Goal: Transaction & Acquisition: Purchase product/service

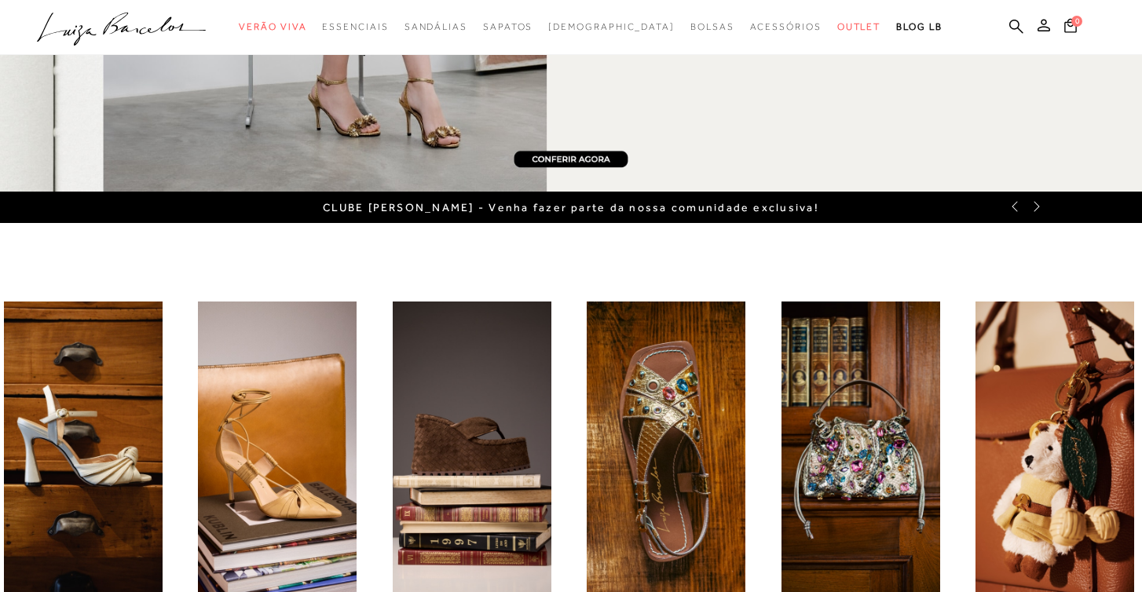
scroll to position [290, 0]
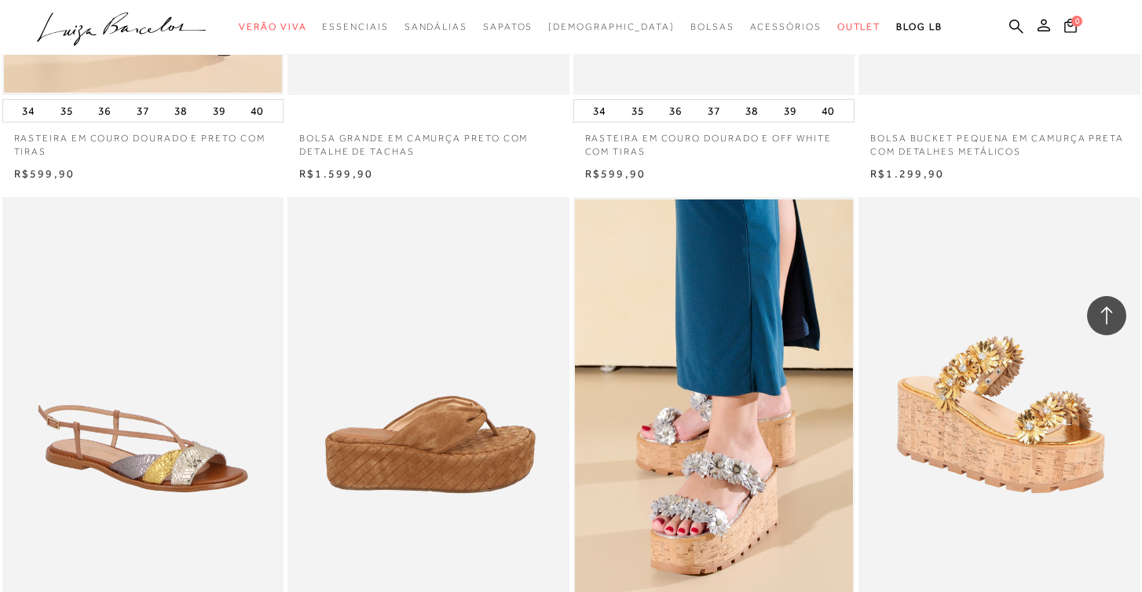
scroll to position [2504, 0]
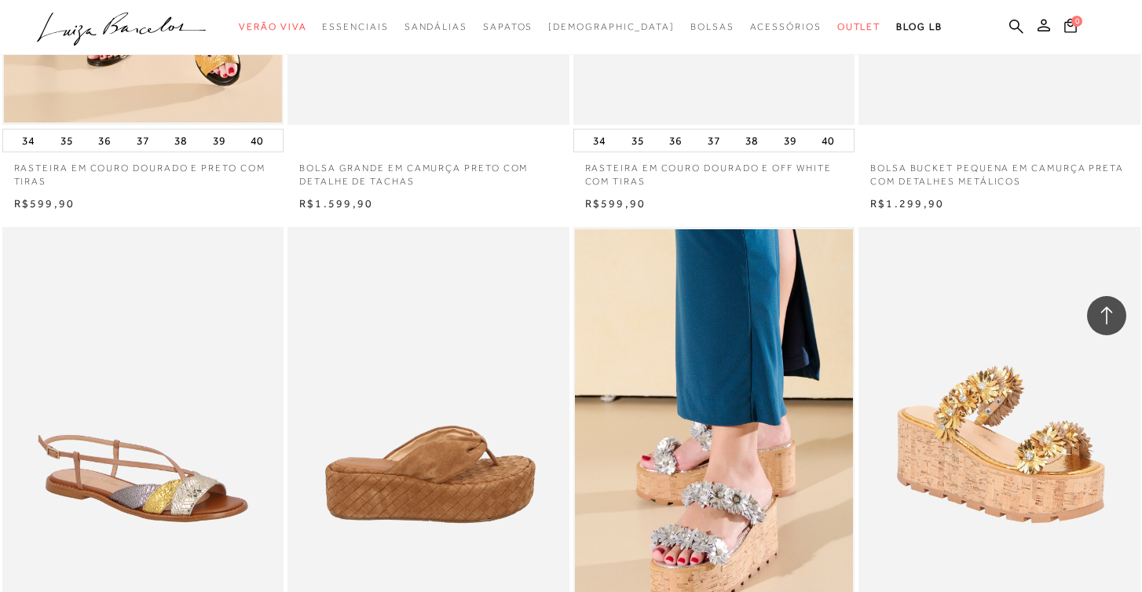
click at [452, 371] on img at bounding box center [429, 438] width 280 height 422
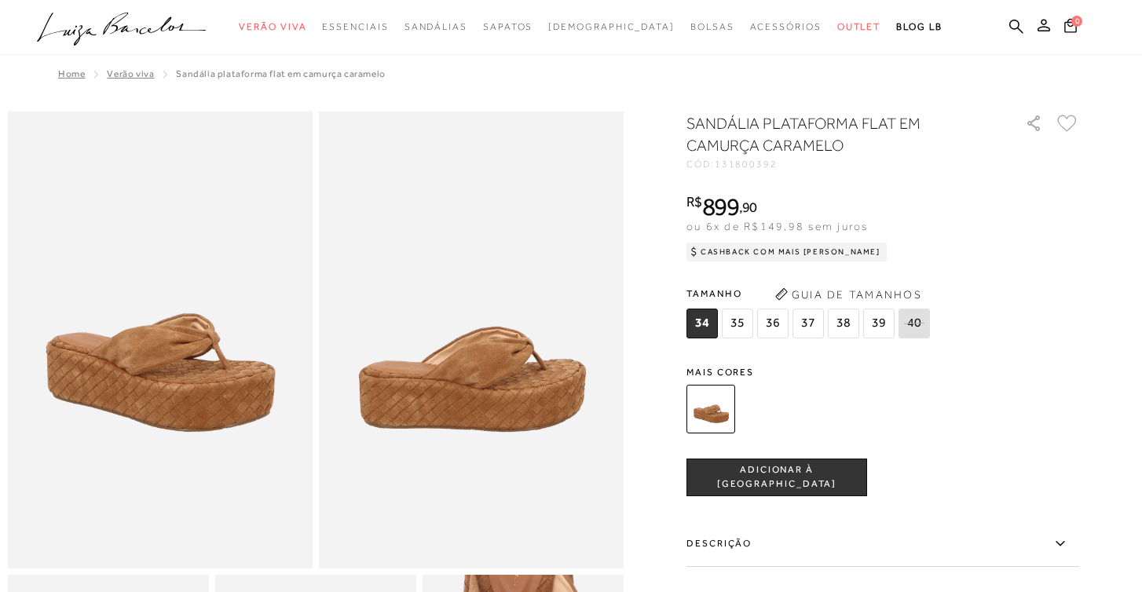
click at [1071, 122] on icon at bounding box center [1067, 123] width 20 height 17
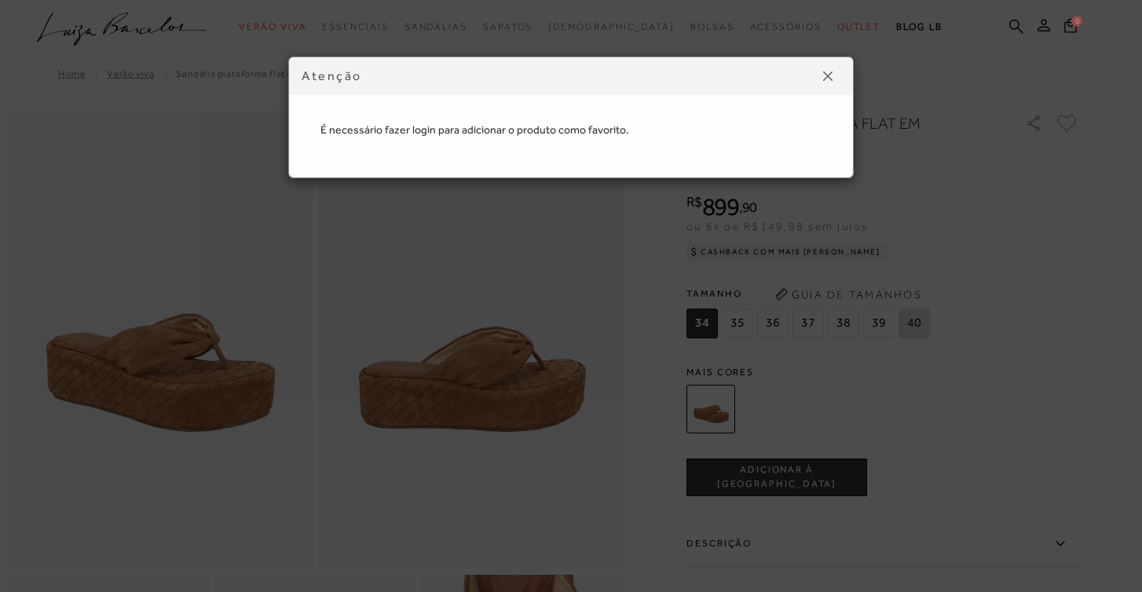
click at [821, 75] on button at bounding box center [827, 76] width 25 height 25
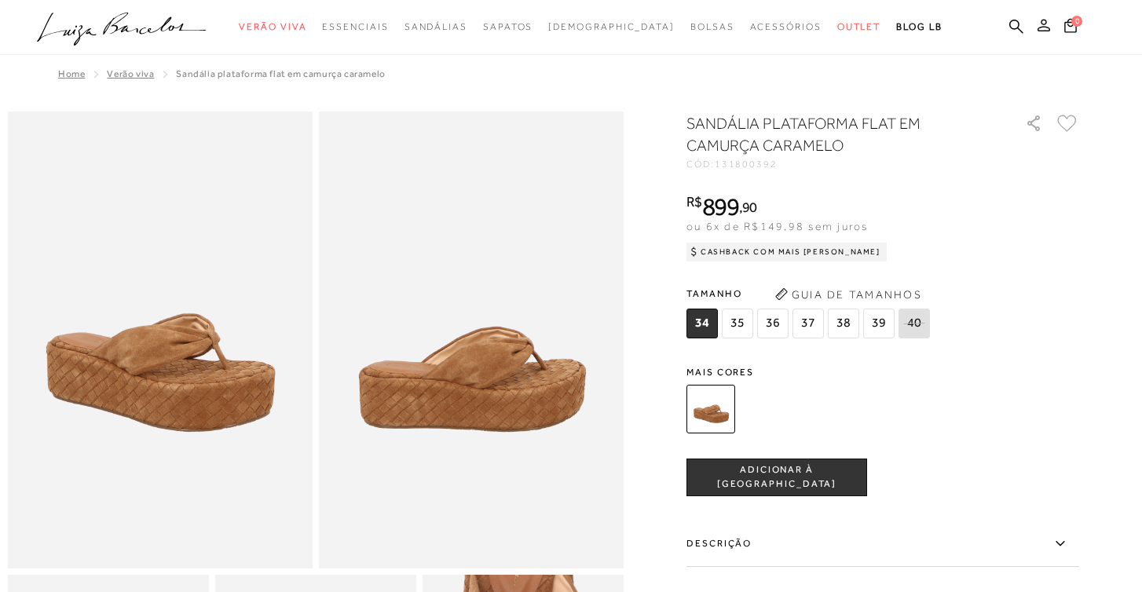
click at [1040, 19] on icon at bounding box center [1043, 25] width 13 height 13
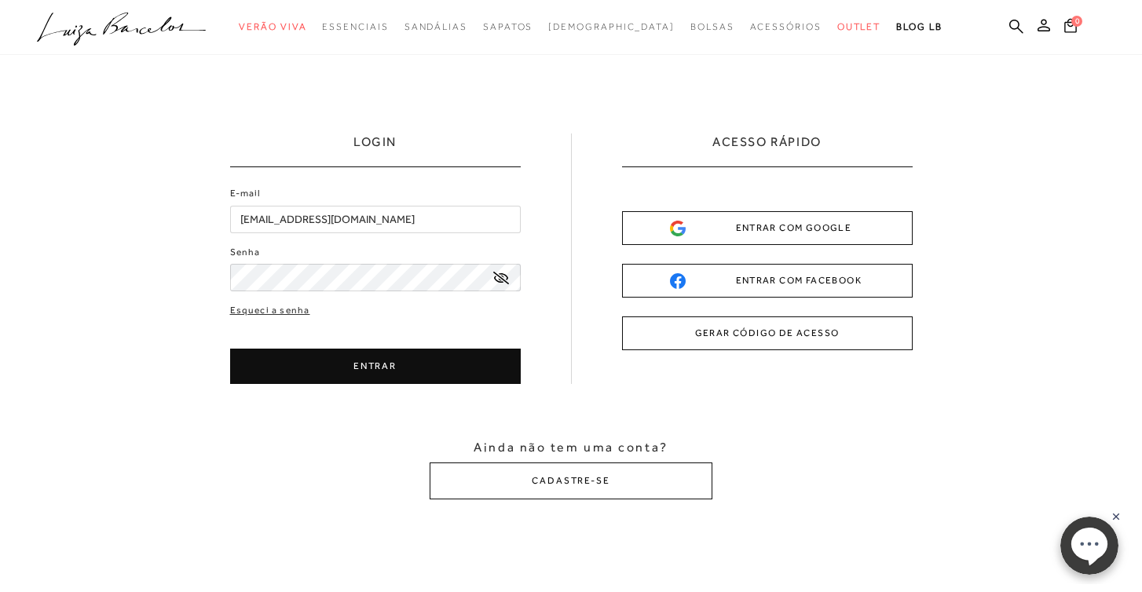
click at [305, 356] on button "ENTRAR" at bounding box center [375, 366] width 290 height 35
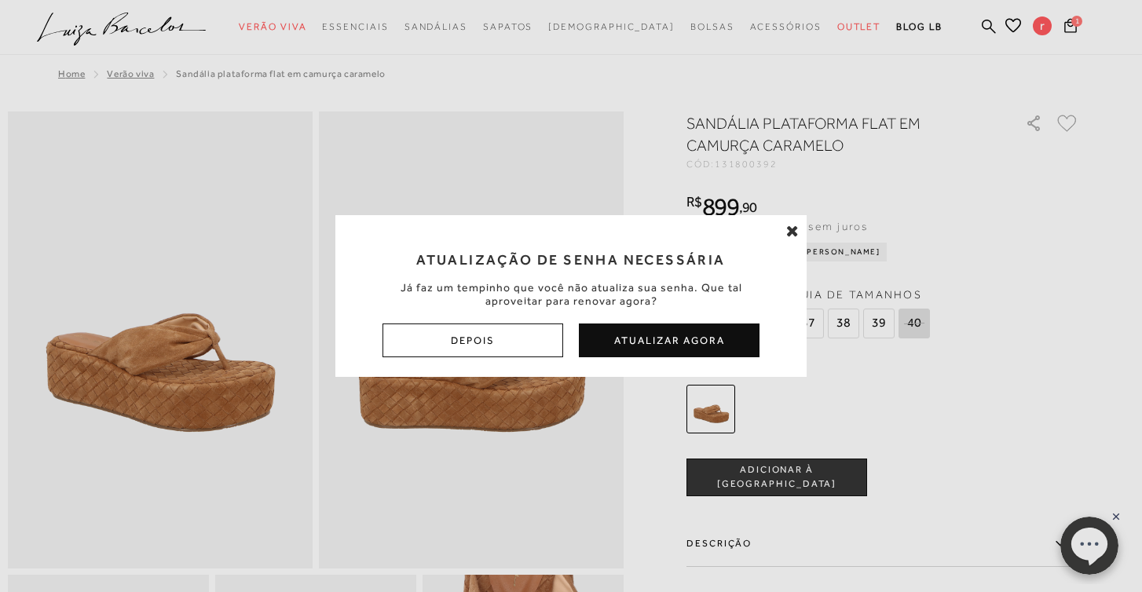
click at [795, 232] on icon at bounding box center [792, 231] width 13 height 16
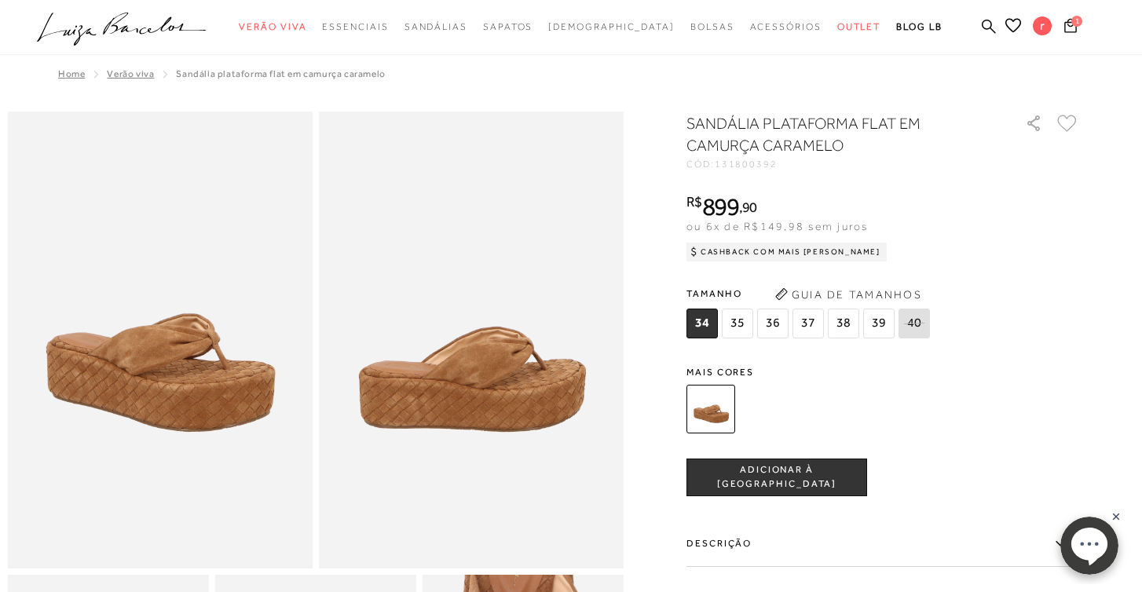
click at [1068, 126] on icon at bounding box center [1067, 123] width 20 height 17
click at [878, 328] on span "39" at bounding box center [878, 324] width 31 height 30
click at [1064, 123] on icon at bounding box center [1067, 123] width 20 height 17
click at [138, 27] on icon ".a{fill-rule:evenodd;}" at bounding box center [122, 29] width 170 height 33
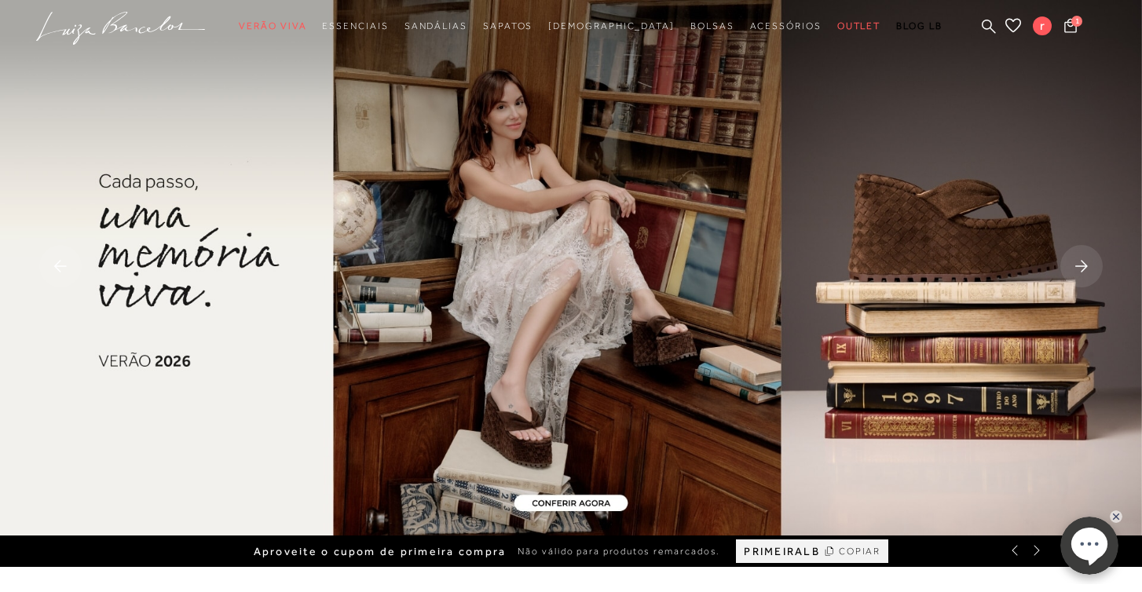
click at [184, 269] on img at bounding box center [571, 267] width 1142 height 535
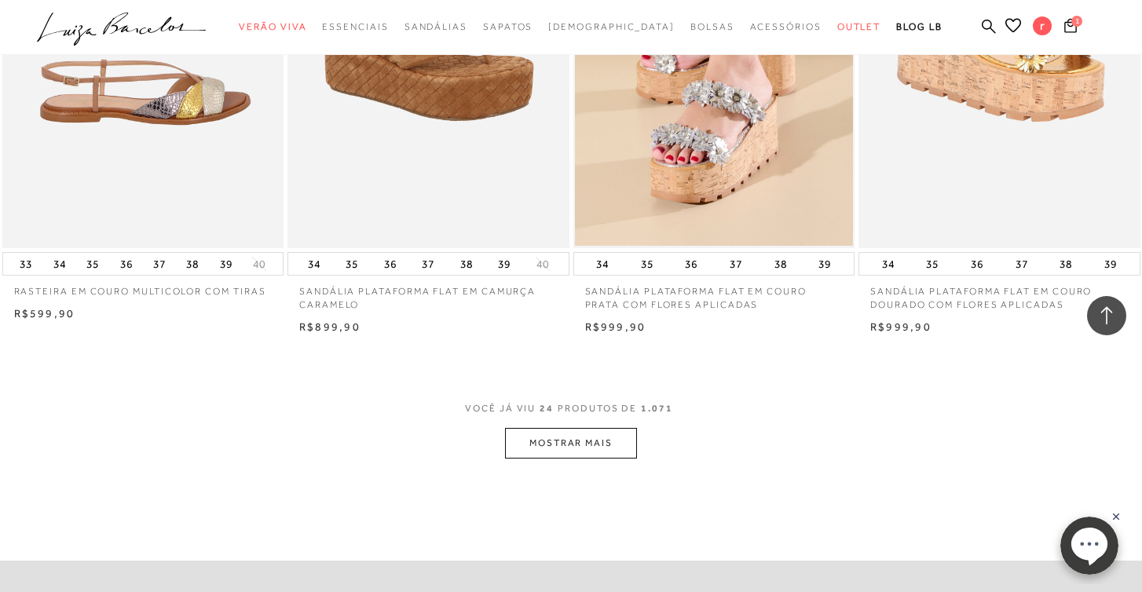
scroll to position [2976, 0]
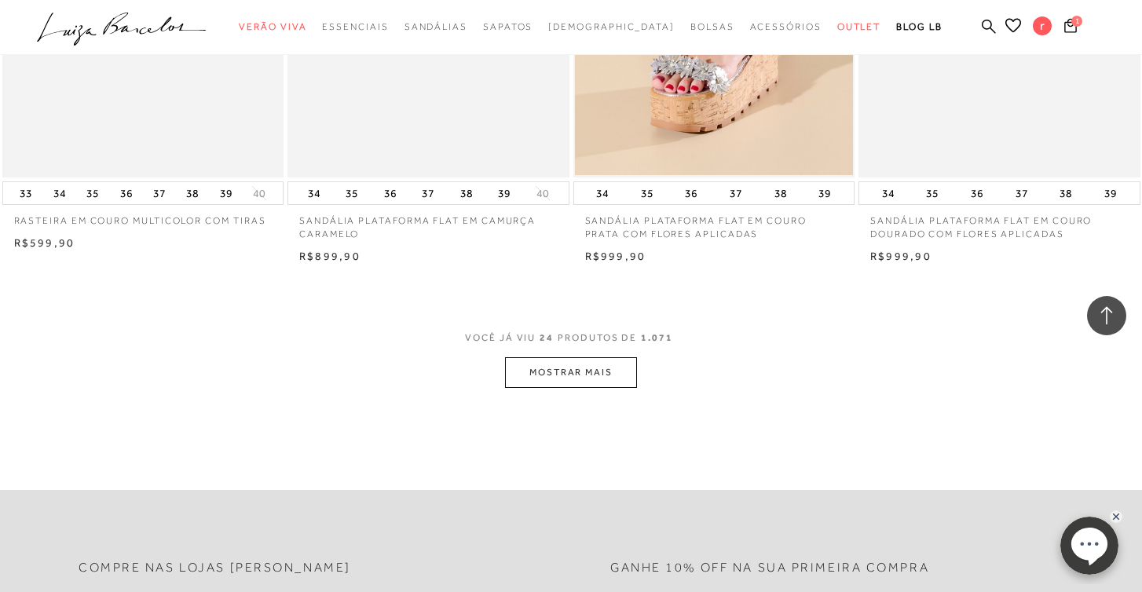
click at [601, 360] on button "MOSTRAR MAIS" at bounding box center [571, 372] width 132 height 31
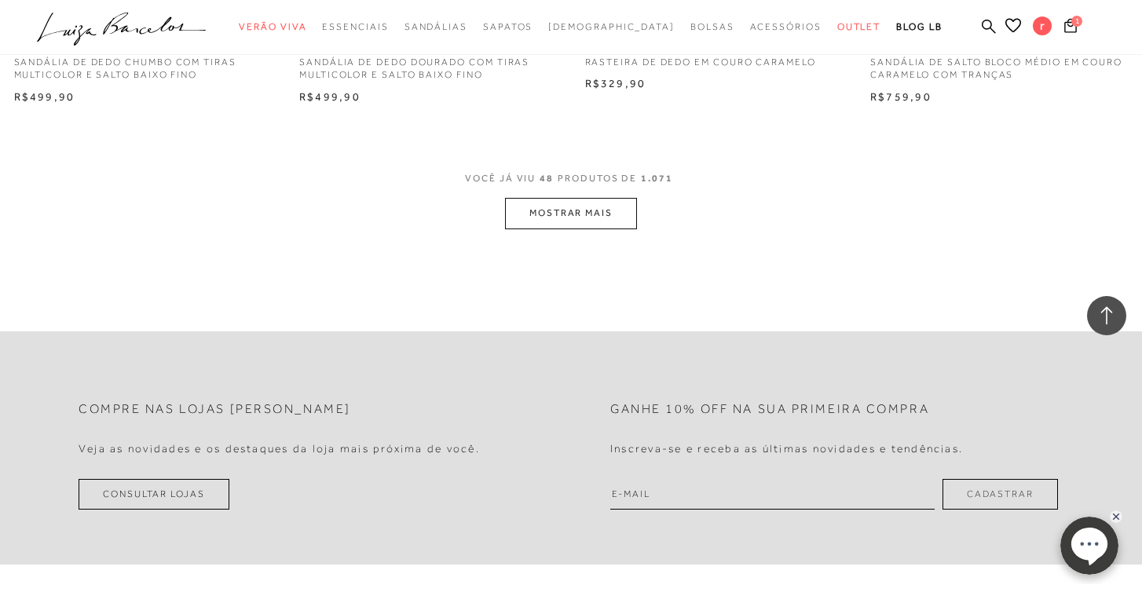
scroll to position [6275, 0]
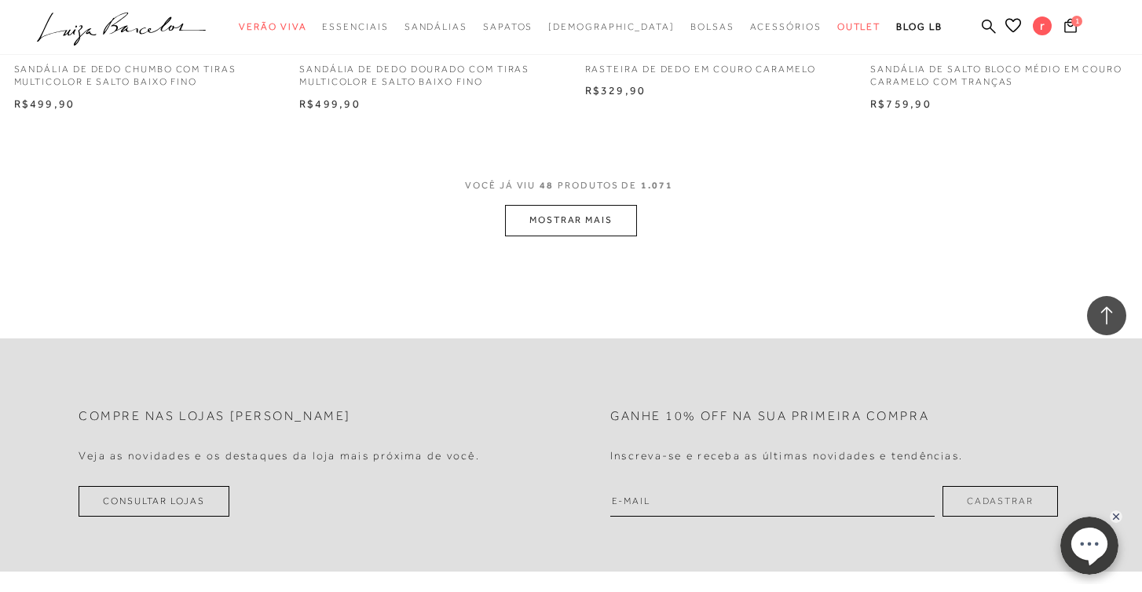
click at [594, 205] on button "MOSTRAR MAIS" at bounding box center [571, 220] width 132 height 31
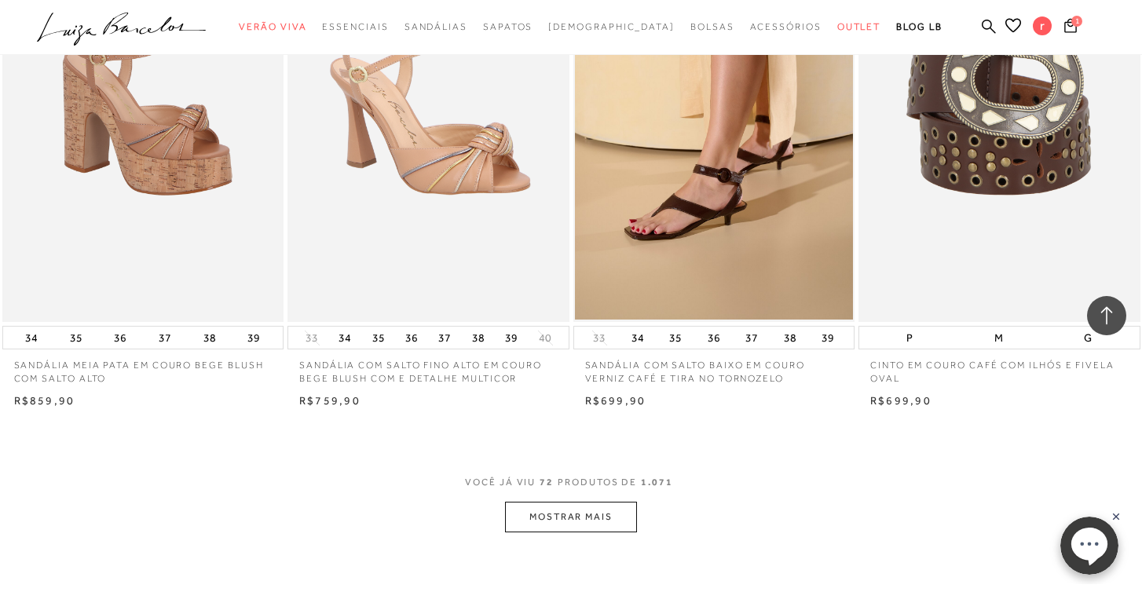
scroll to position [9128, 0]
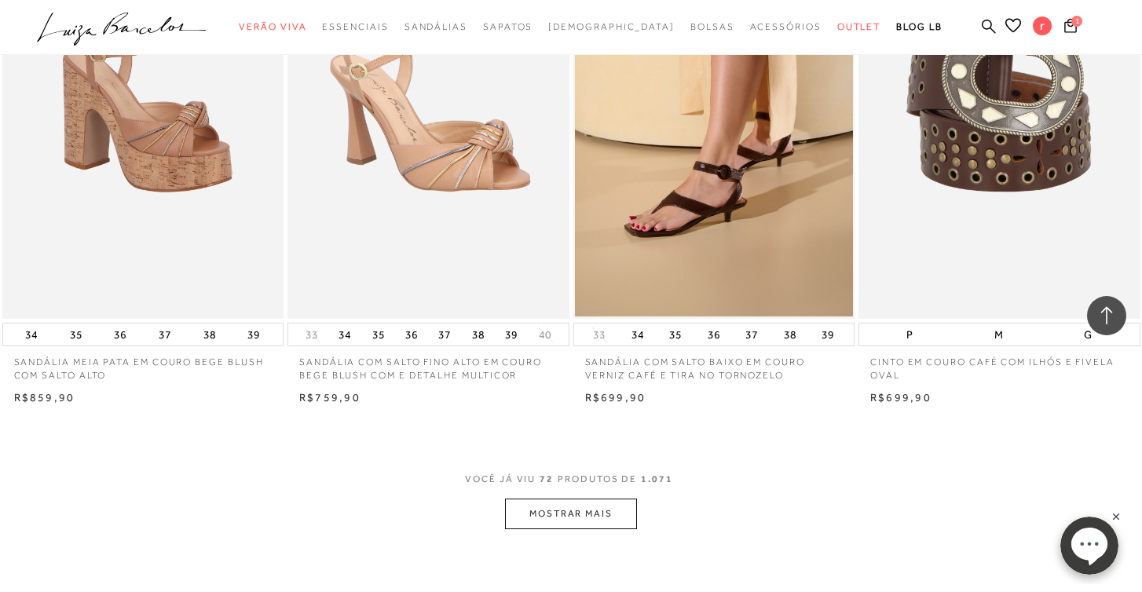
click at [551, 499] on button "MOSTRAR MAIS" at bounding box center [571, 514] width 132 height 31
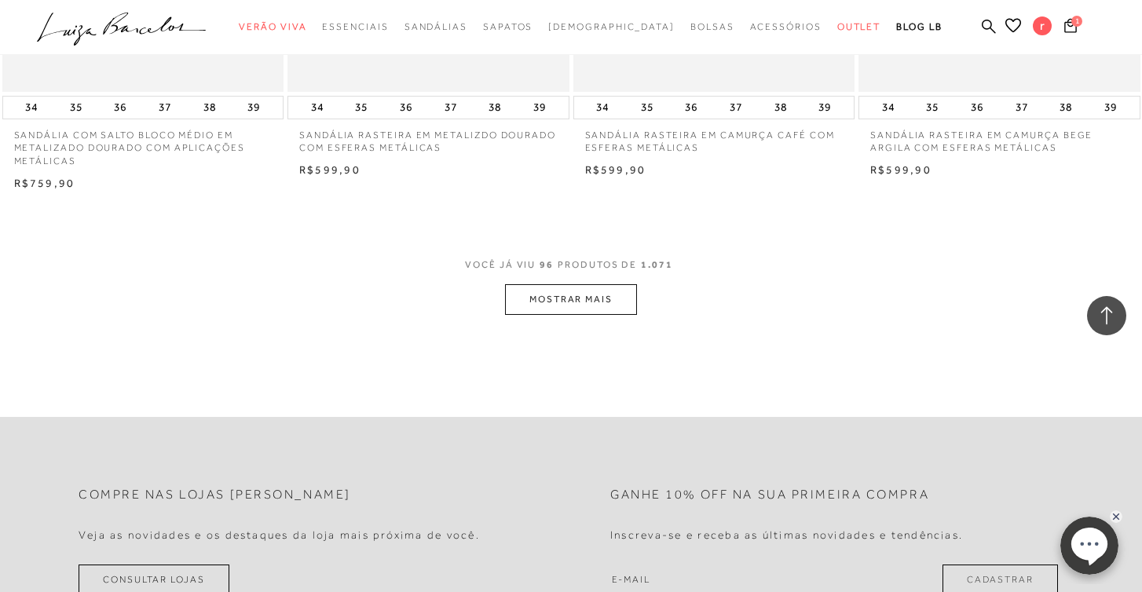
scroll to position [12535, 0]
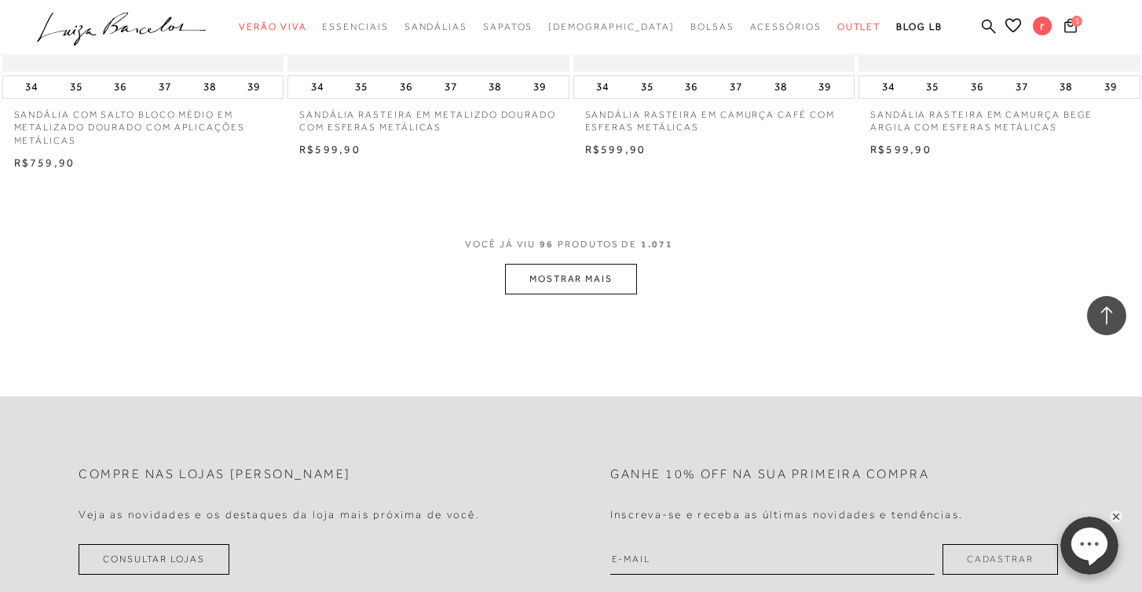
click at [561, 264] on button "MOSTRAR MAIS" at bounding box center [571, 279] width 132 height 31
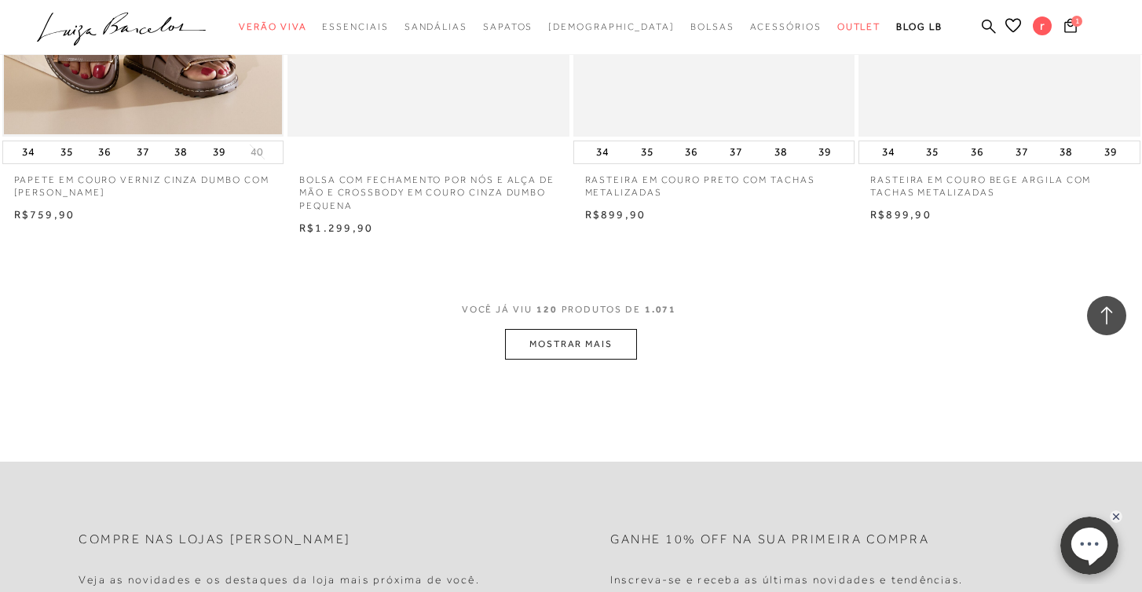
scroll to position [15675, 0]
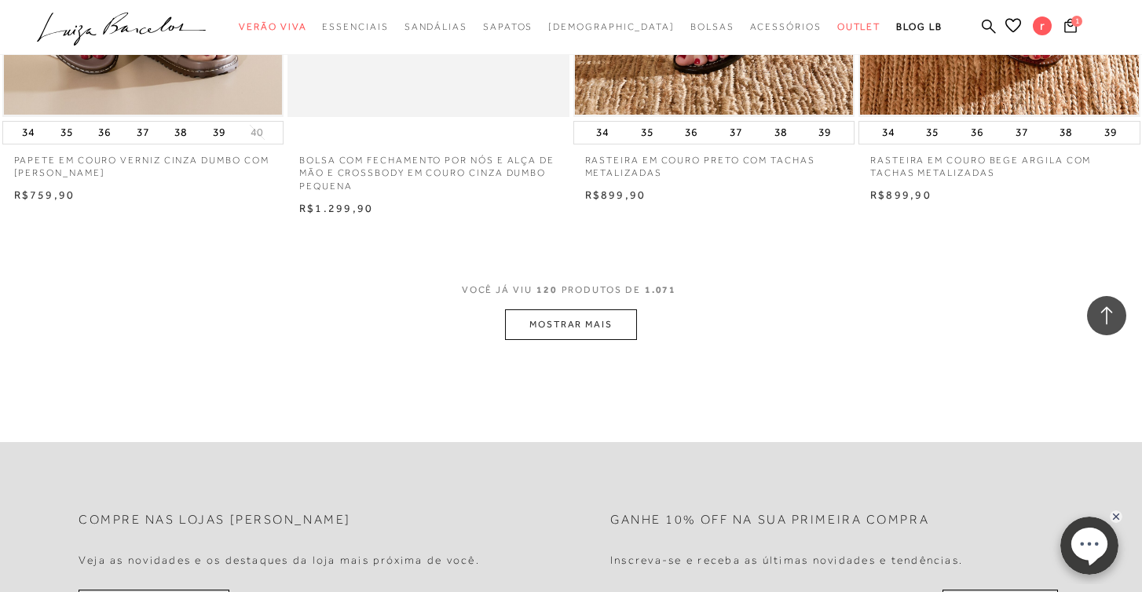
click at [603, 309] on button "MOSTRAR MAIS" at bounding box center [571, 324] width 132 height 31
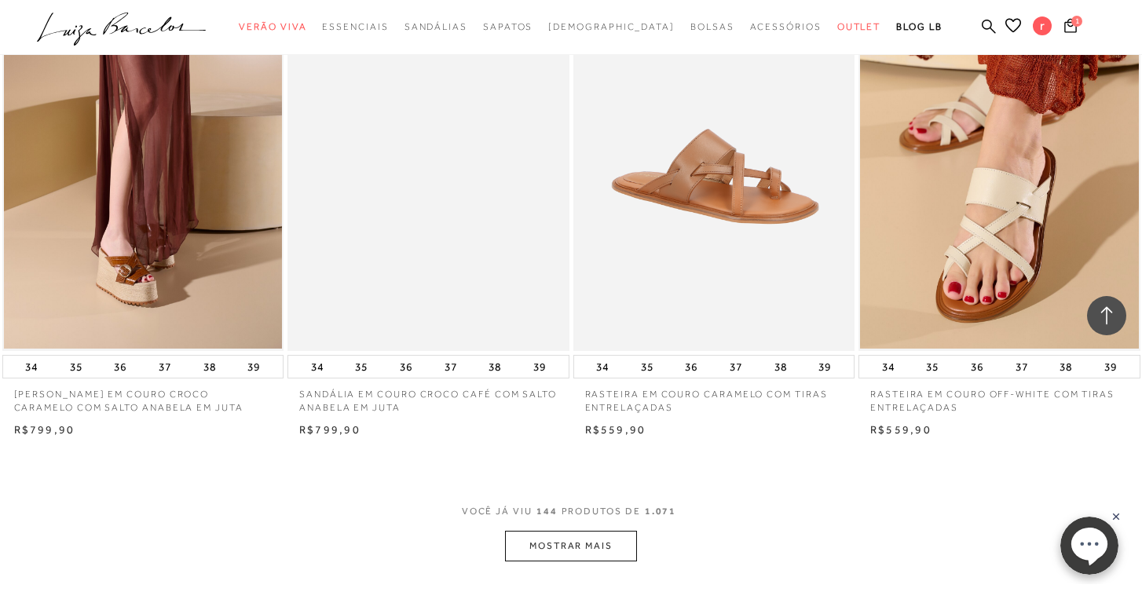
scroll to position [18602, 0]
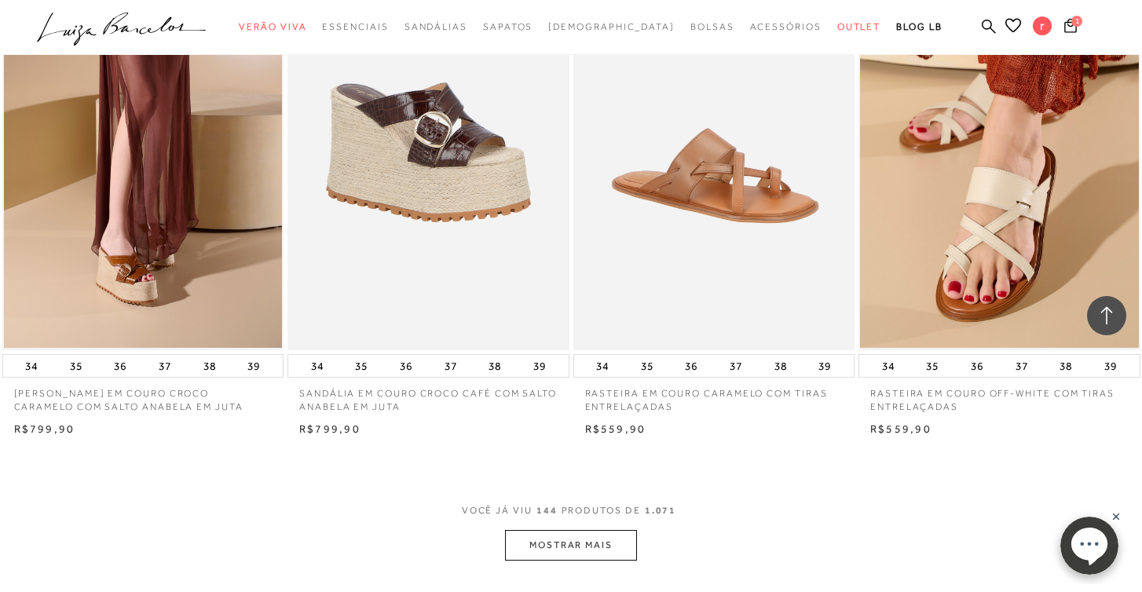
click at [590, 530] on button "MOSTRAR MAIS" at bounding box center [571, 545] width 132 height 31
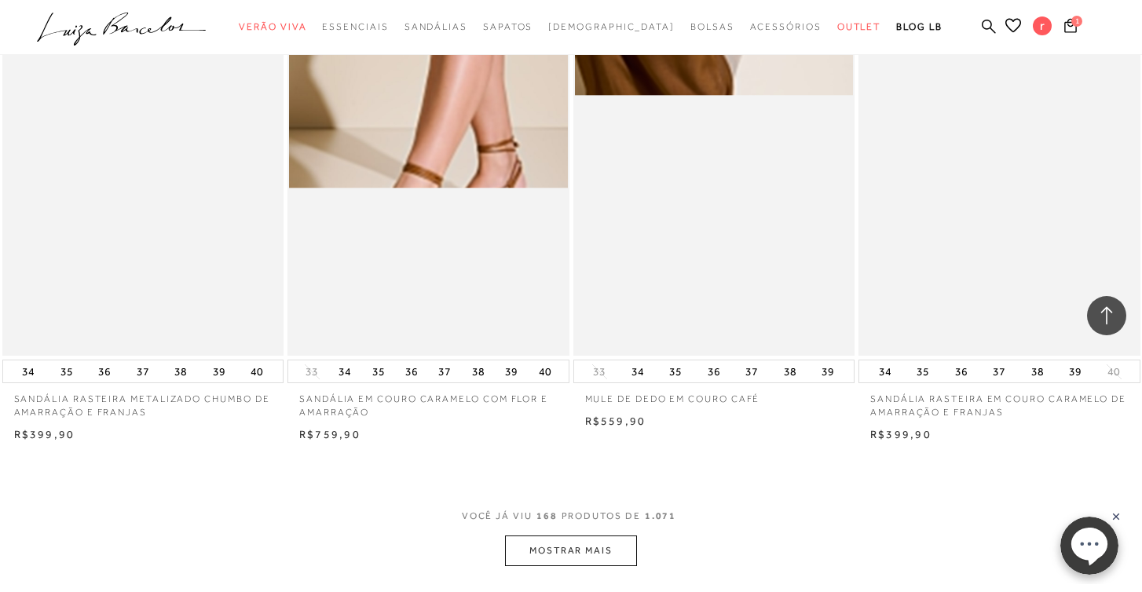
scroll to position [21758, 0]
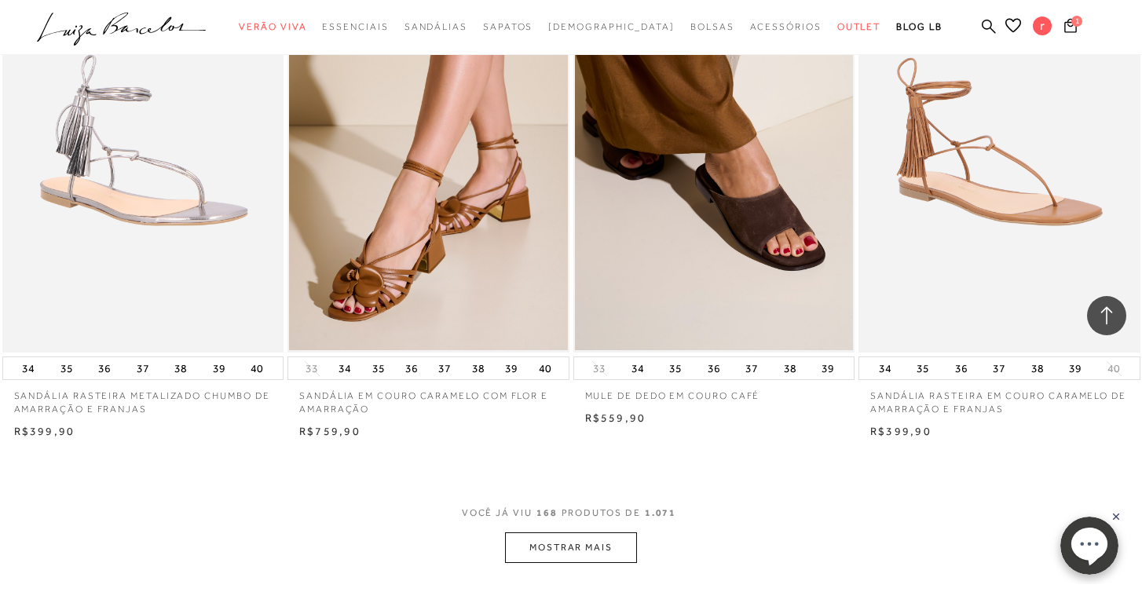
click at [587, 532] on button "MOSTRAR MAIS" at bounding box center [571, 547] width 132 height 31
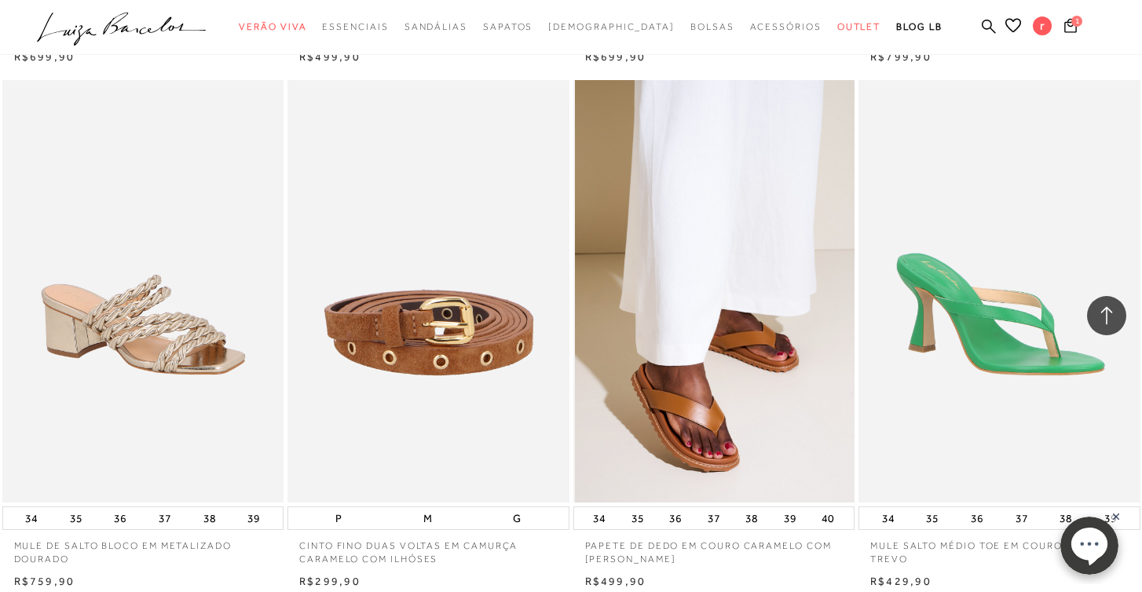
scroll to position [23750, 0]
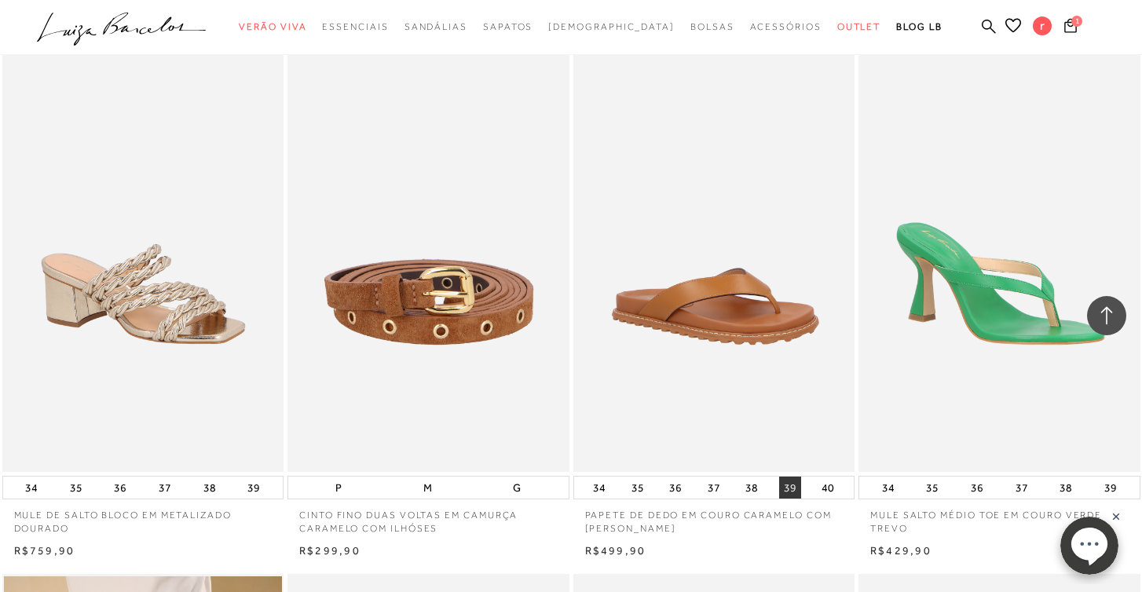
click at [791, 477] on button "39" at bounding box center [790, 488] width 22 height 22
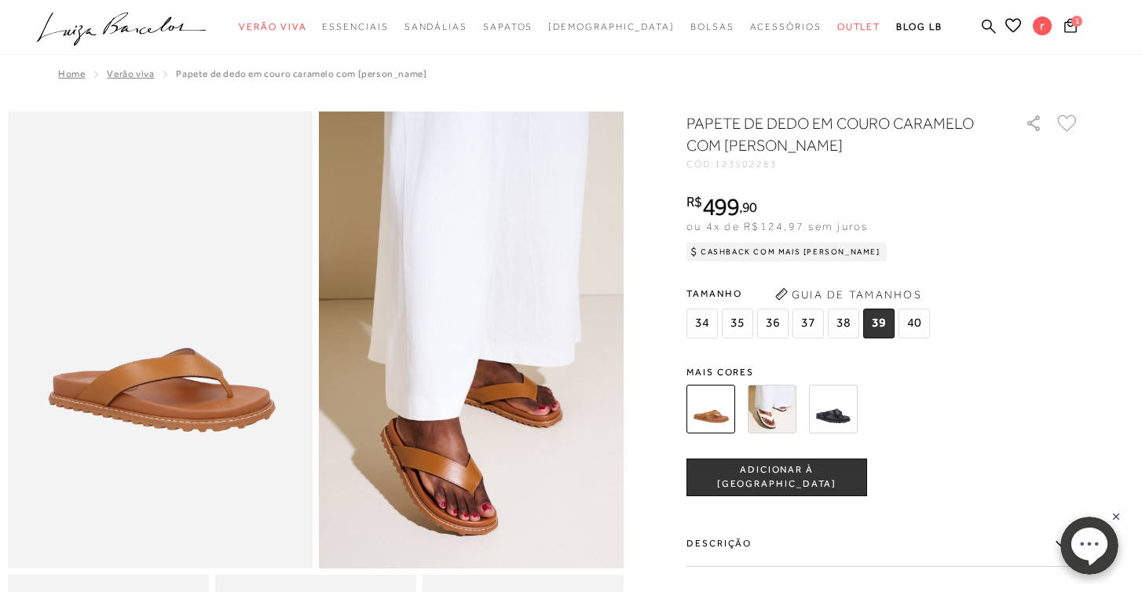
click at [1072, 129] on icon at bounding box center [1067, 123] width 20 height 17
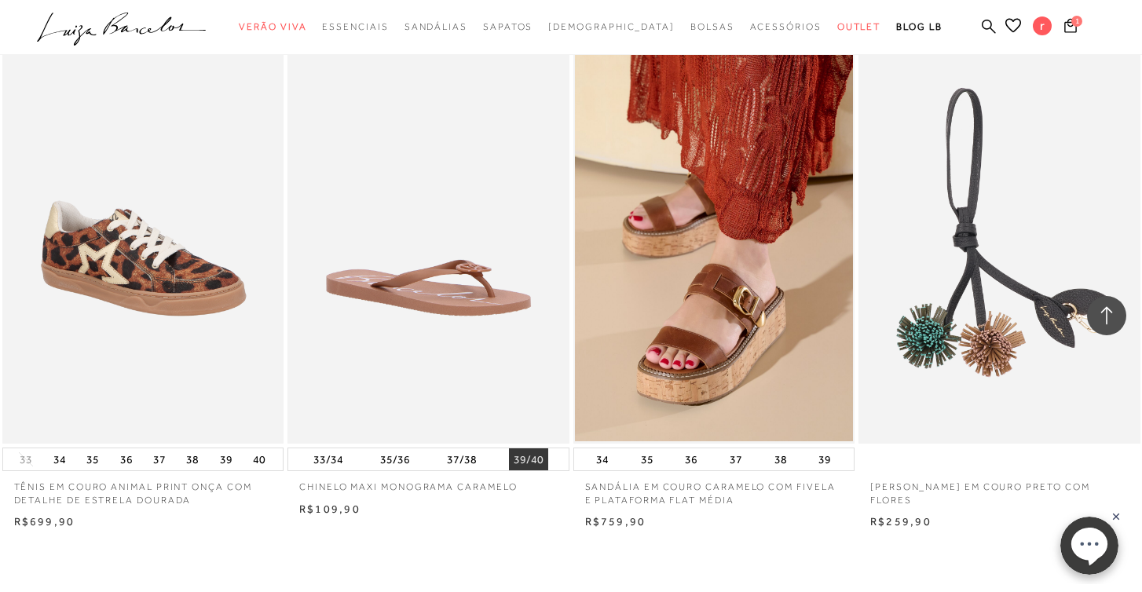
scroll to position [24835, 0]
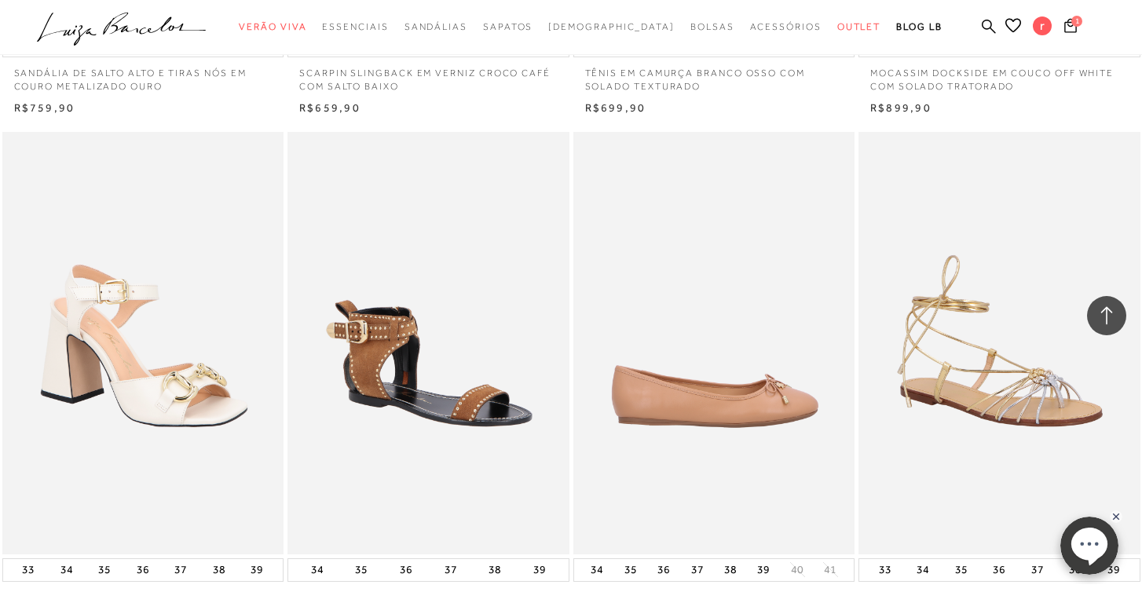
scroll to position [26822, 0]
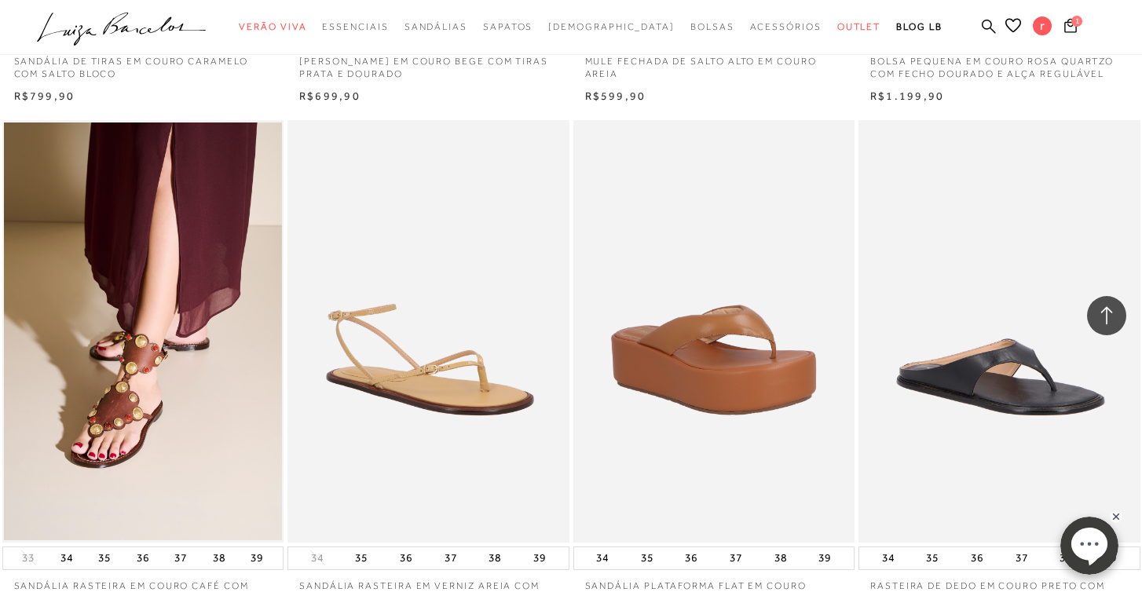
scroll to position [27877, 0]
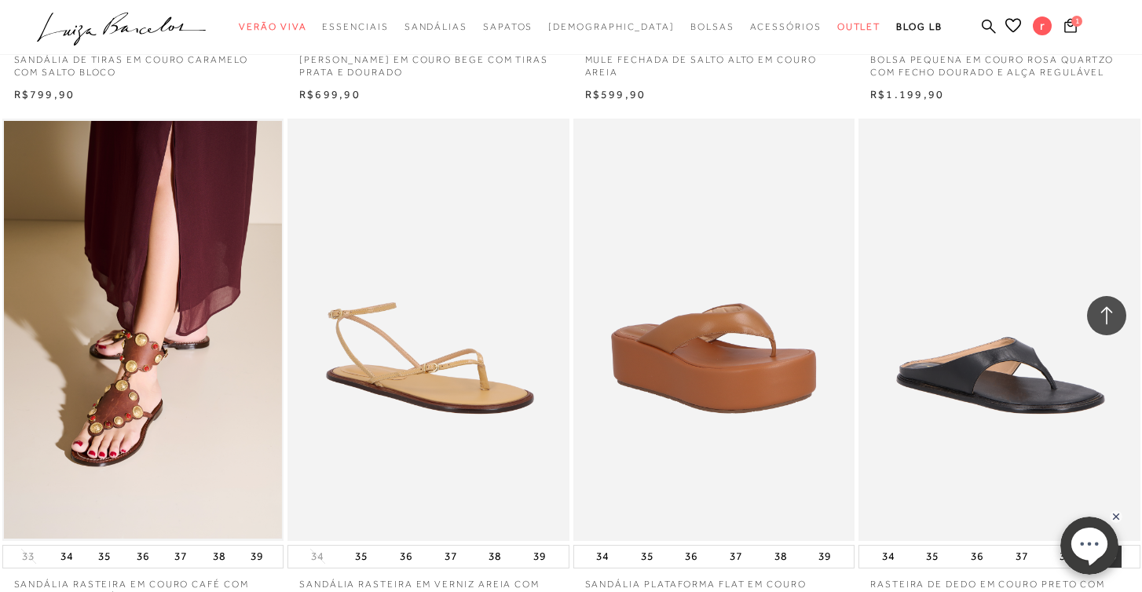
click at [1108, 546] on button "39" at bounding box center [1110, 557] width 22 height 22
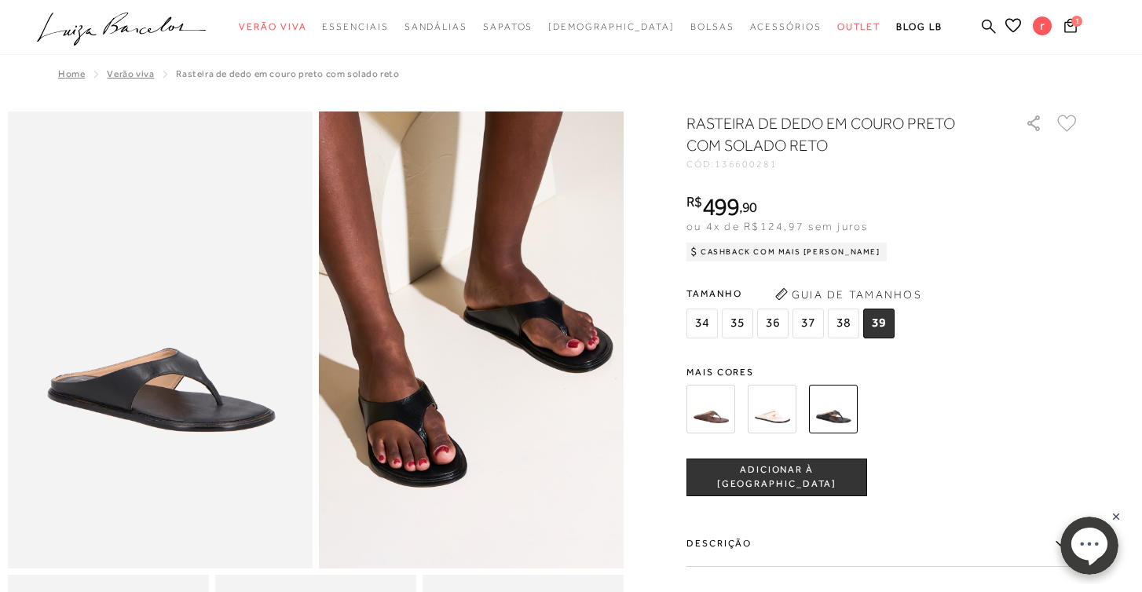
click at [1065, 124] on icon at bounding box center [1067, 123] width 20 height 17
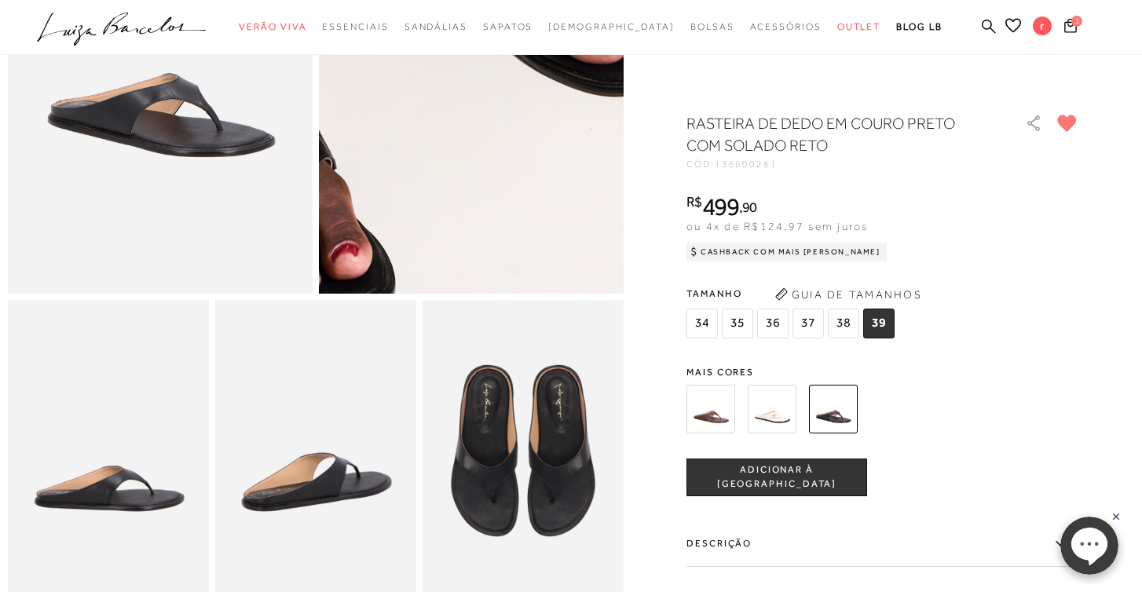
scroll to position [338, 0]
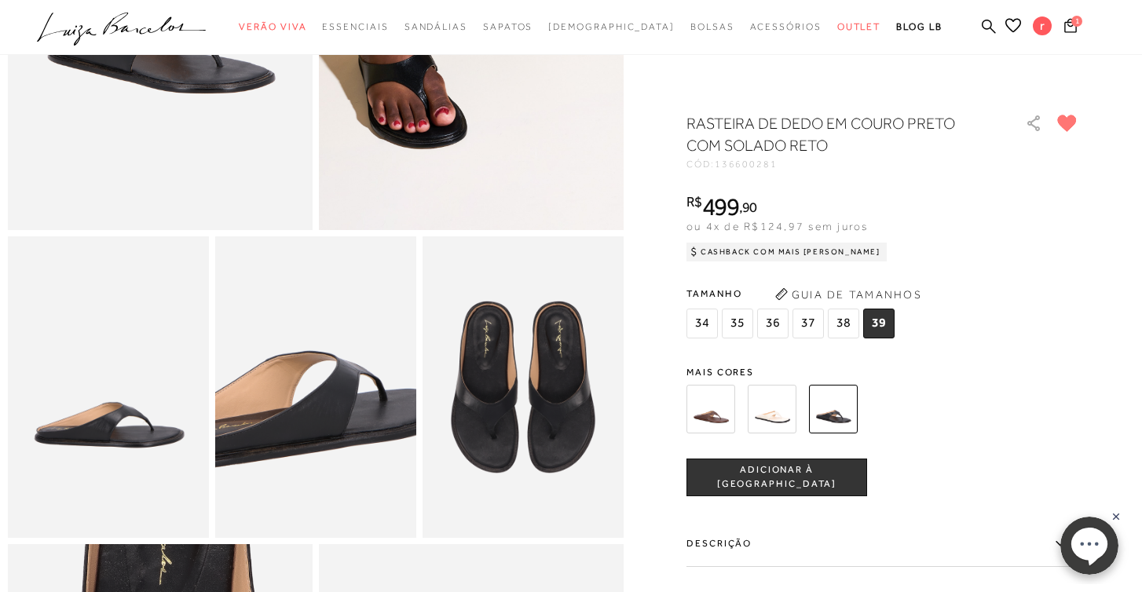
click at [334, 427] on img at bounding box center [298, 347] width 402 height 603
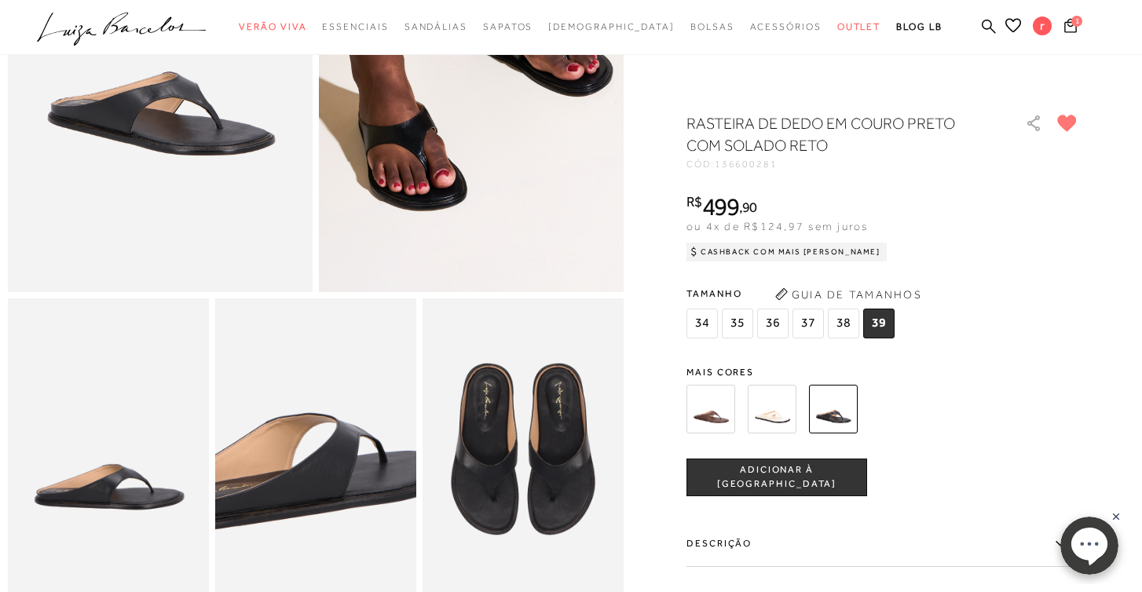
scroll to position [283, 0]
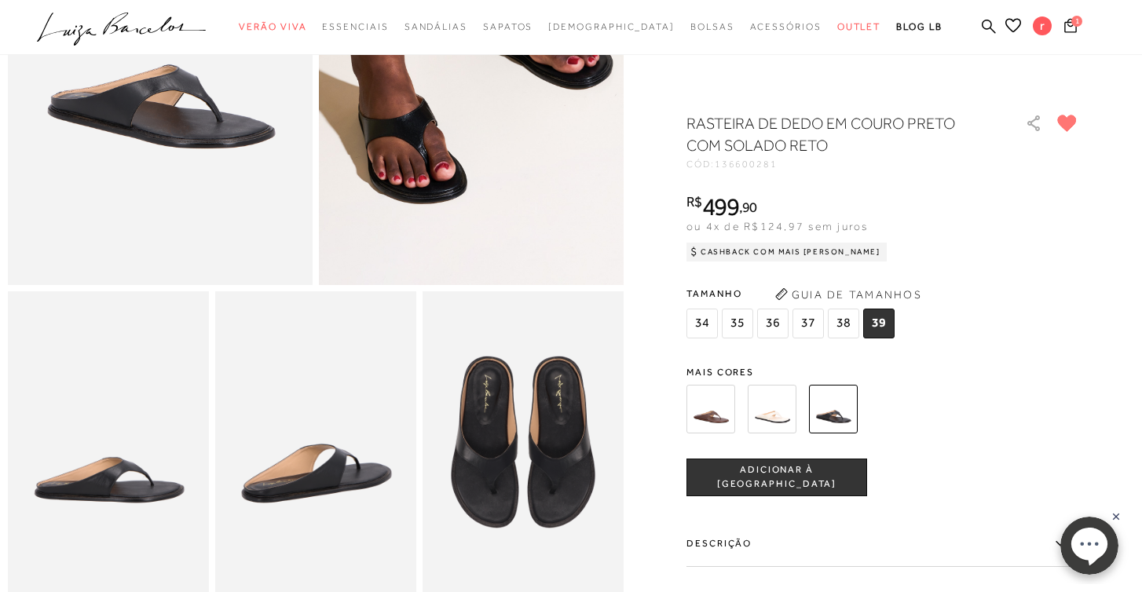
click at [526, 435] on img at bounding box center [522, 441] width 201 height 301
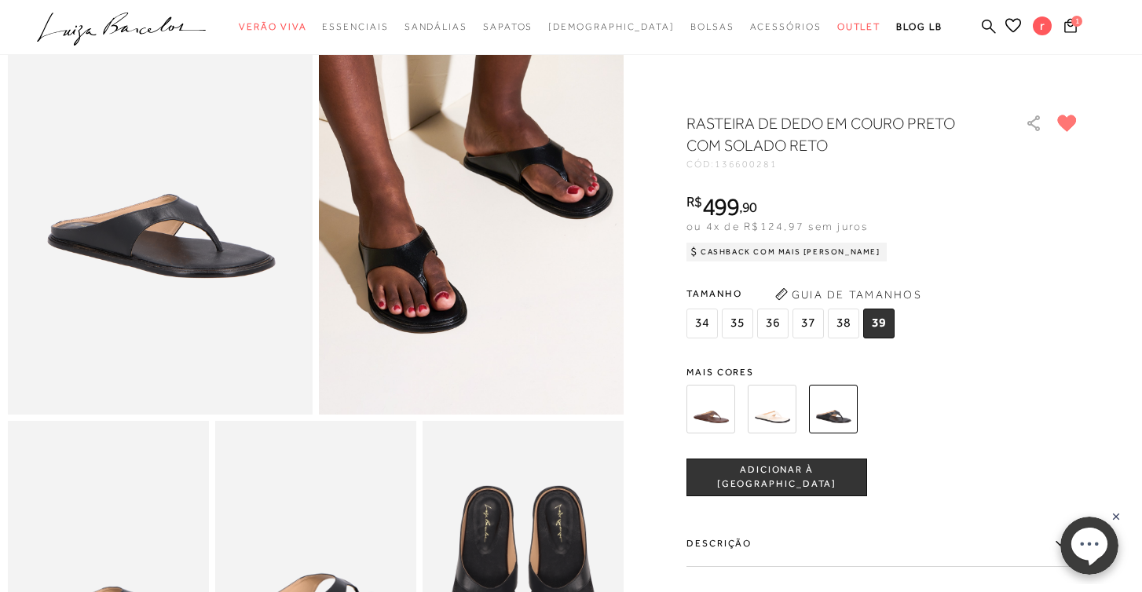
scroll to position [150, 0]
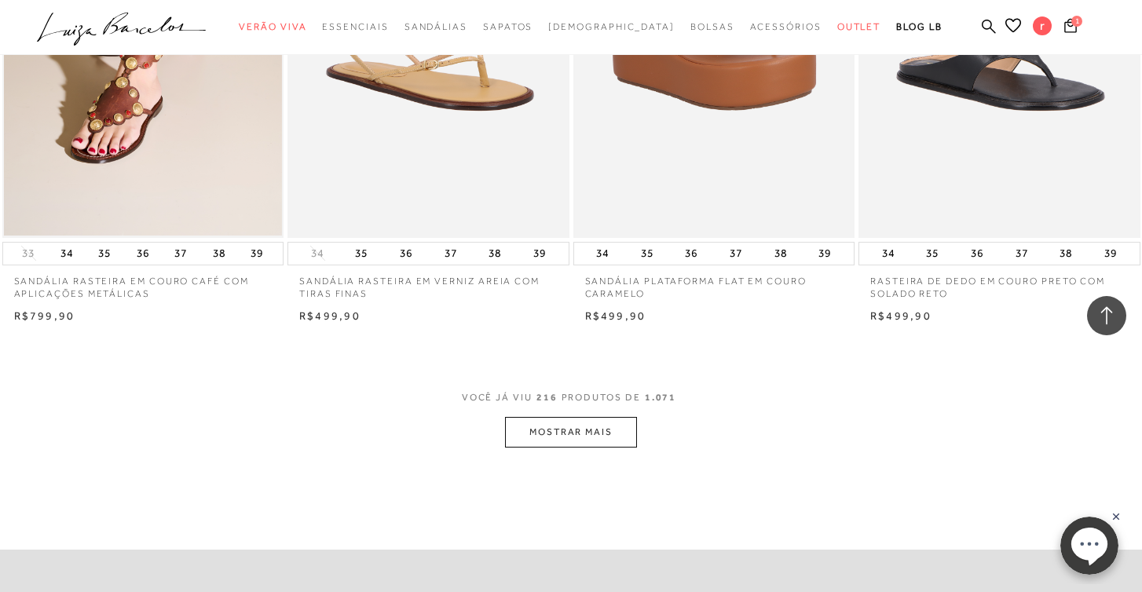
scroll to position [28229, 0]
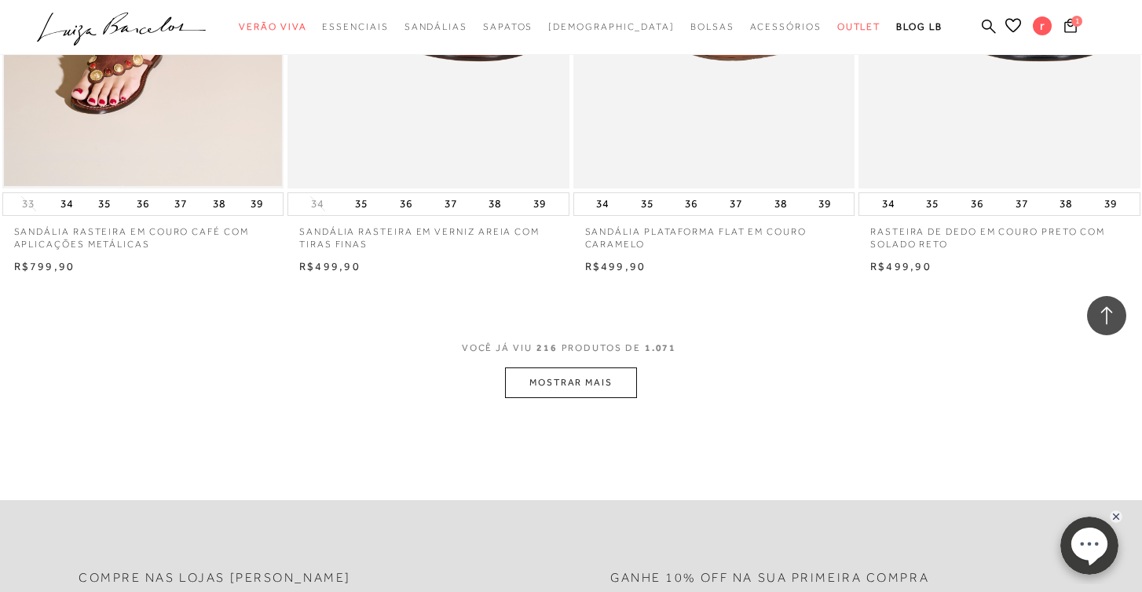
click at [582, 367] on button "MOSTRAR MAIS" at bounding box center [571, 382] width 132 height 31
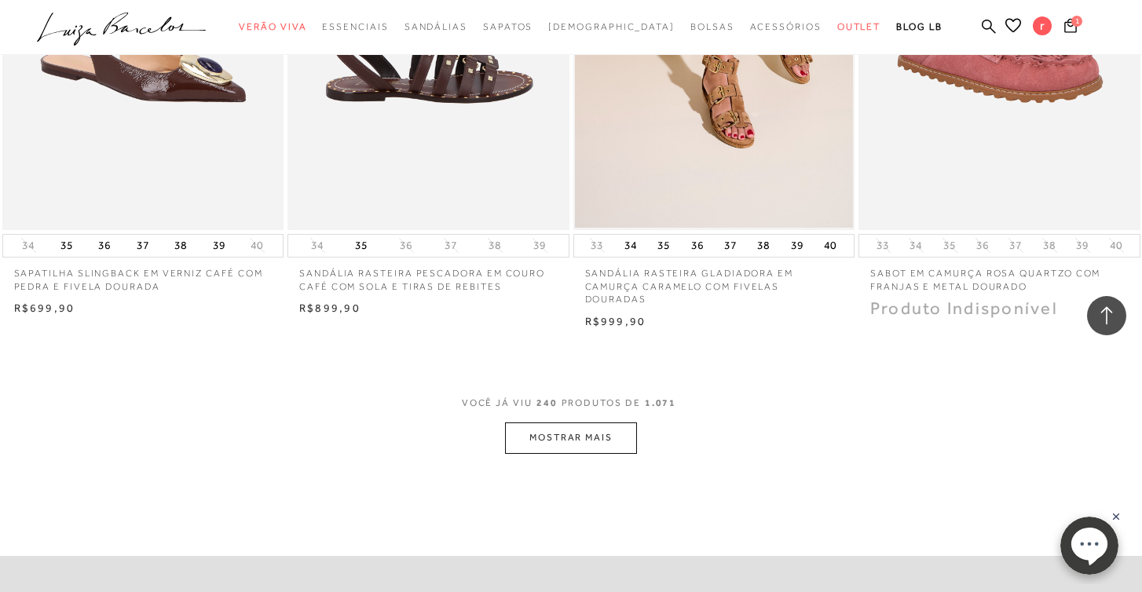
scroll to position [31367, 0]
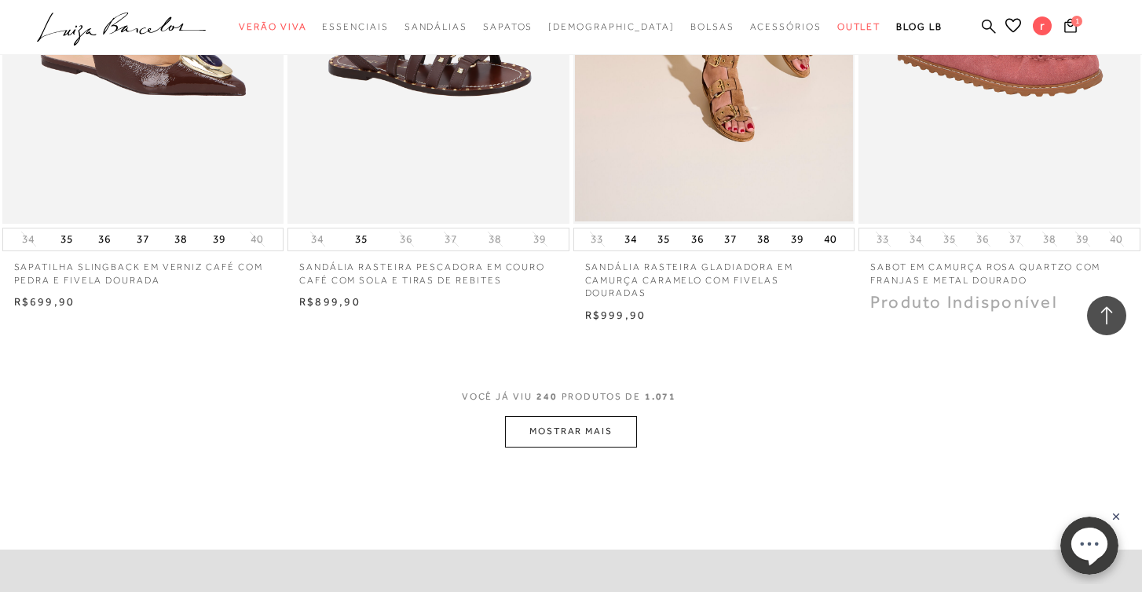
click at [559, 416] on button "MOSTRAR MAIS" at bounding box center [571, 431] width 132 height 31
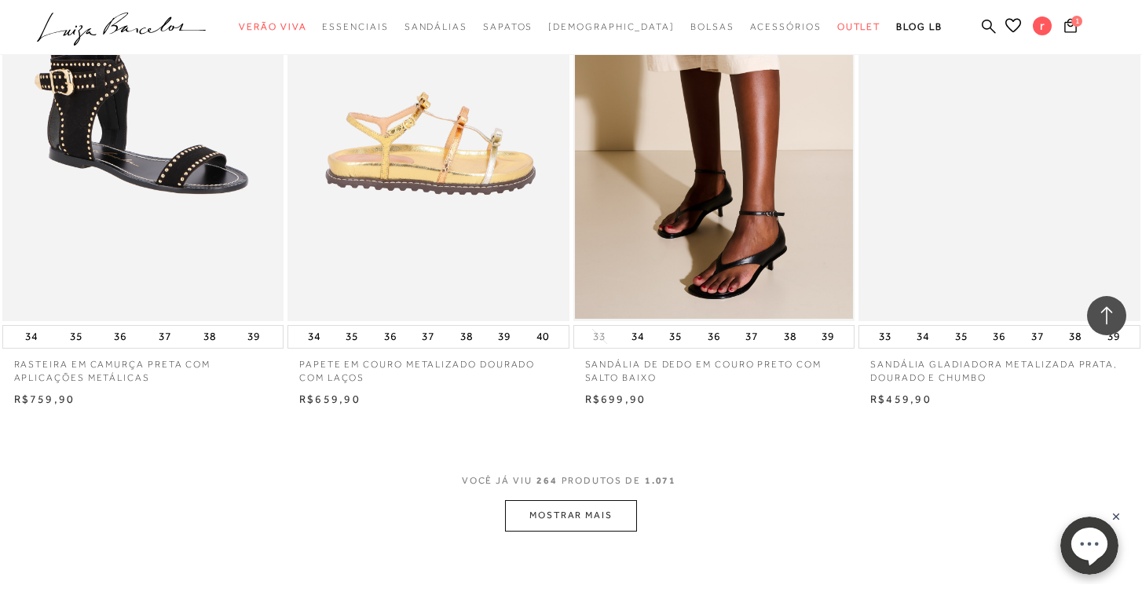
scroll to position [34505, 0]
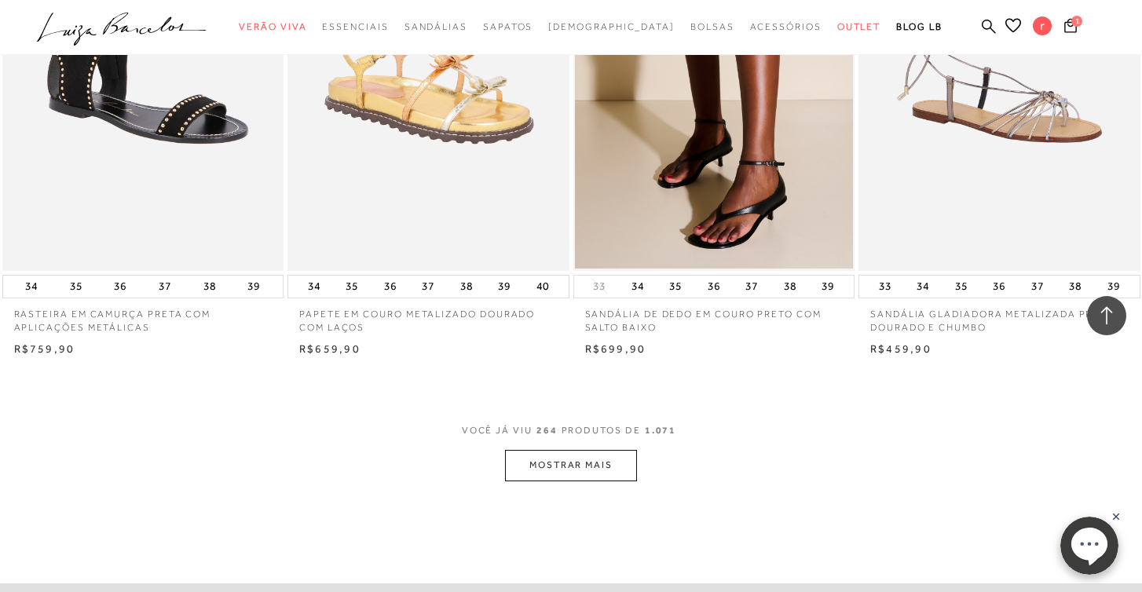
click at [561, 450] on button "MOSTRAR MAIS" at bounding box center [571, 465] width 132 height 31
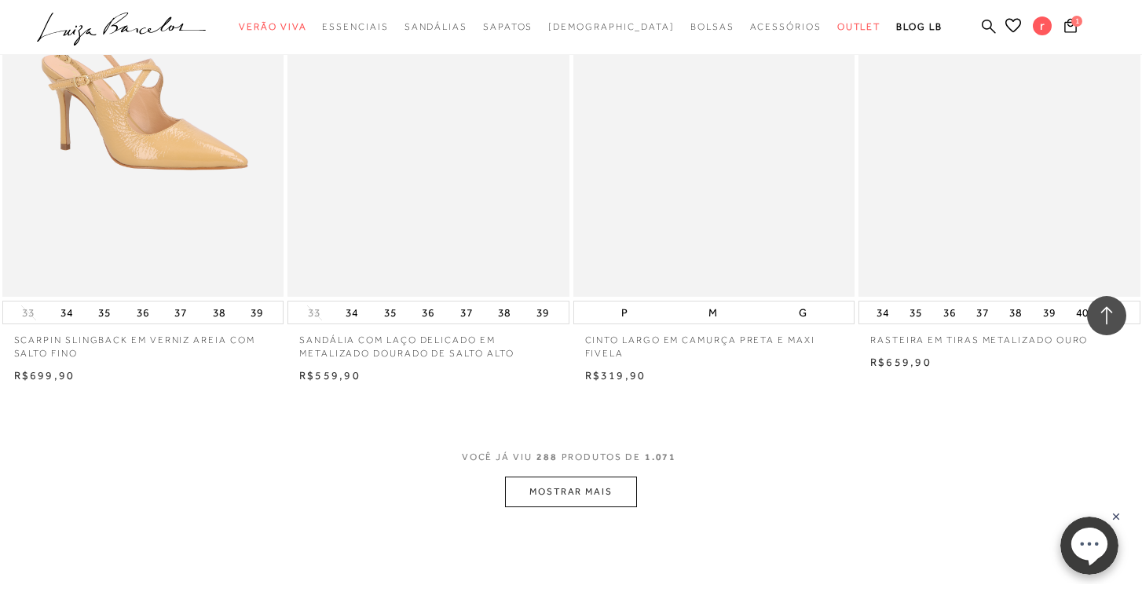
scroll to position [37604, 0]
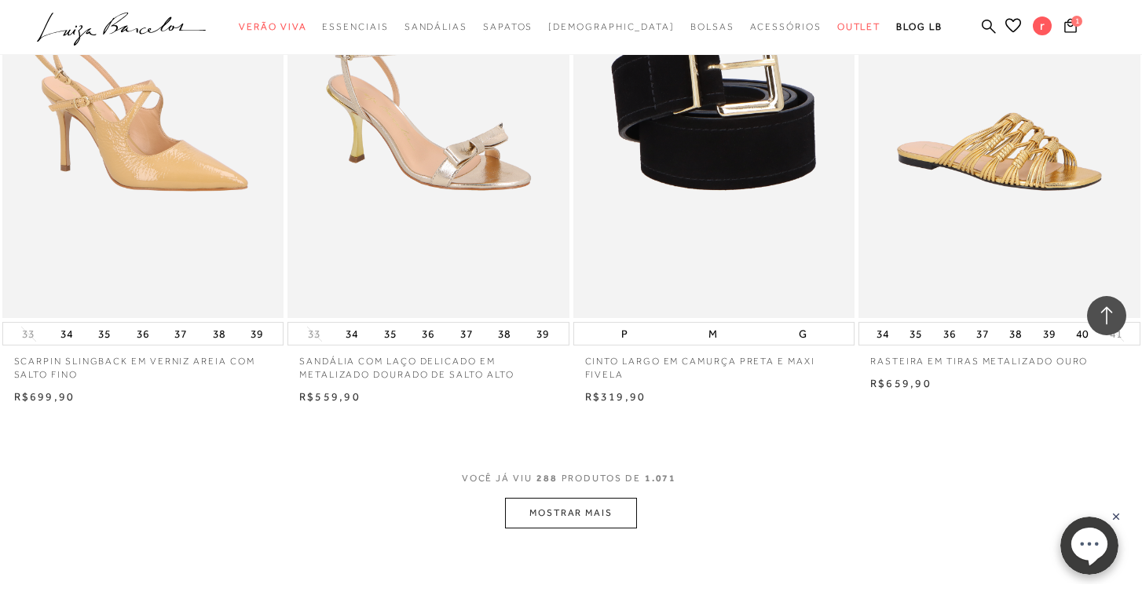
click at [598, 498] on button "MOSTRAR MAIS" at bounding box center [571, 513] width 132 height 31
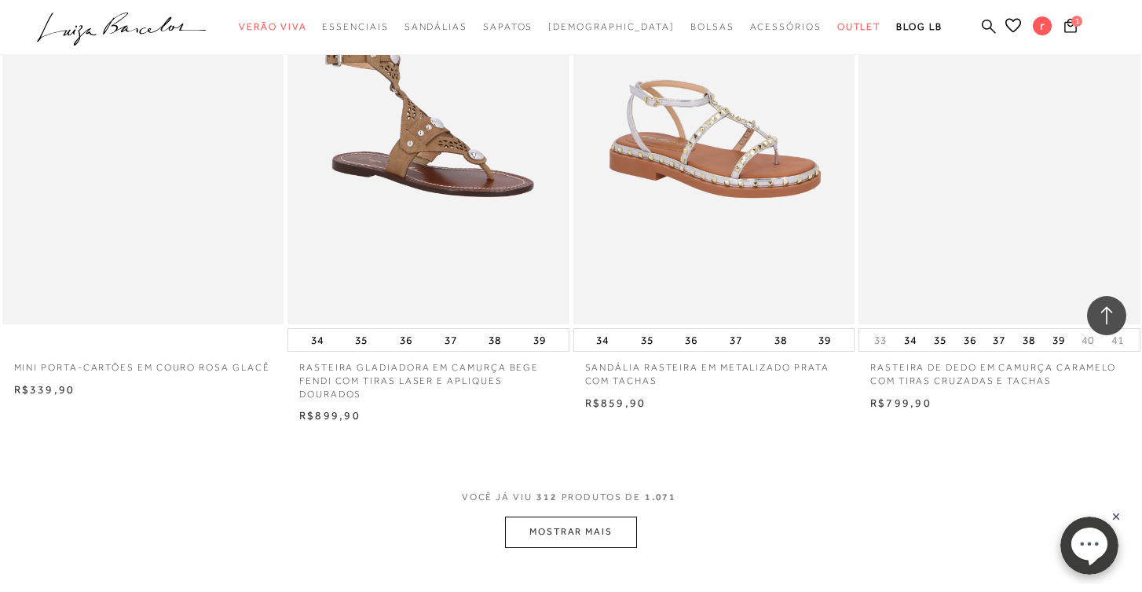
scroll to position [40741, 0]
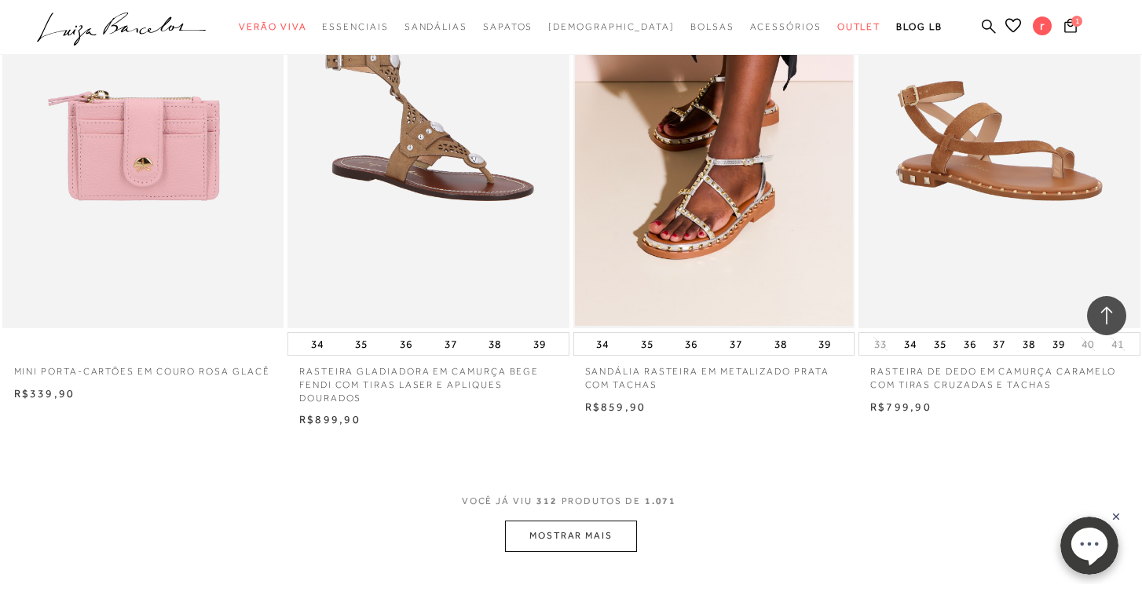
click at [596, 521] on button "MOSTRAR MAIS" at bounding box center [571, 536] width 132 height 31
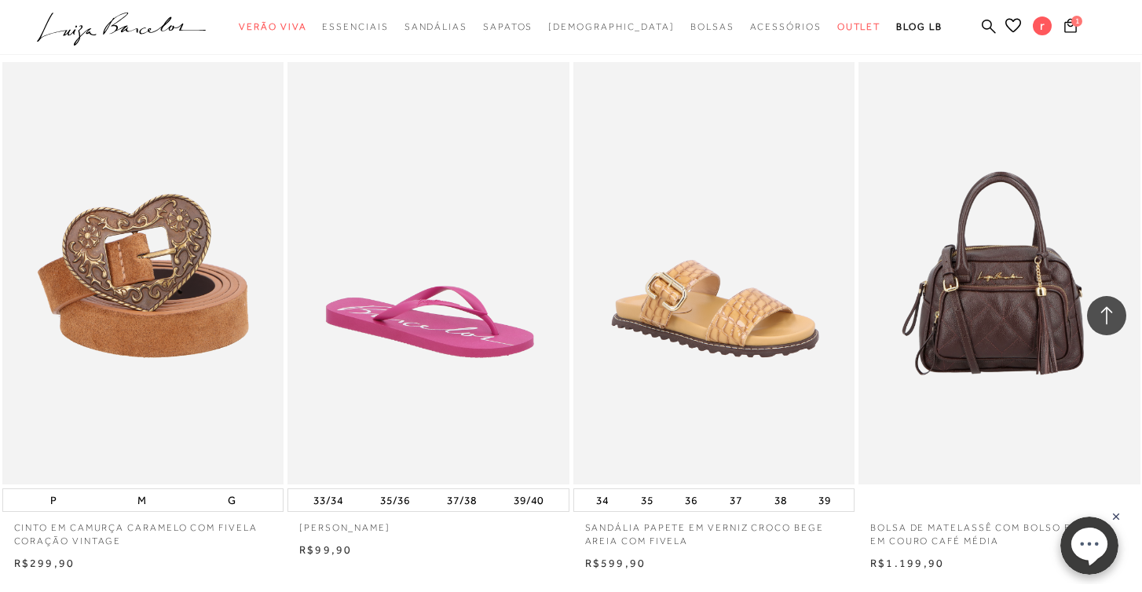
scroll to position [43841, 0]
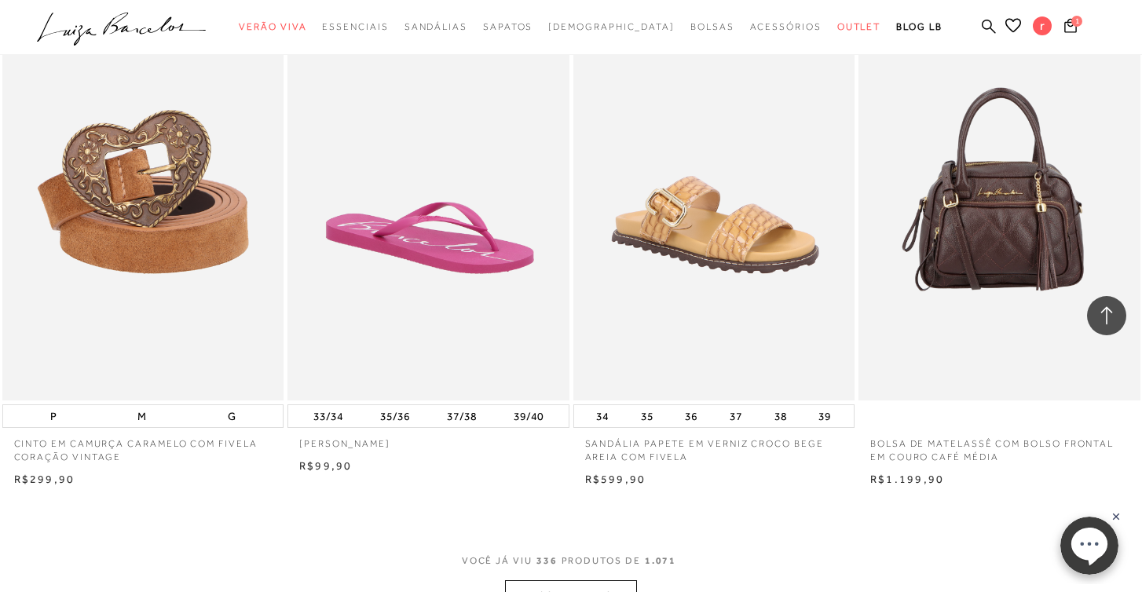
click at [545, 580] on button "MOSTRAR MAIS" at bounding box center [571, 595] width 132 height 31
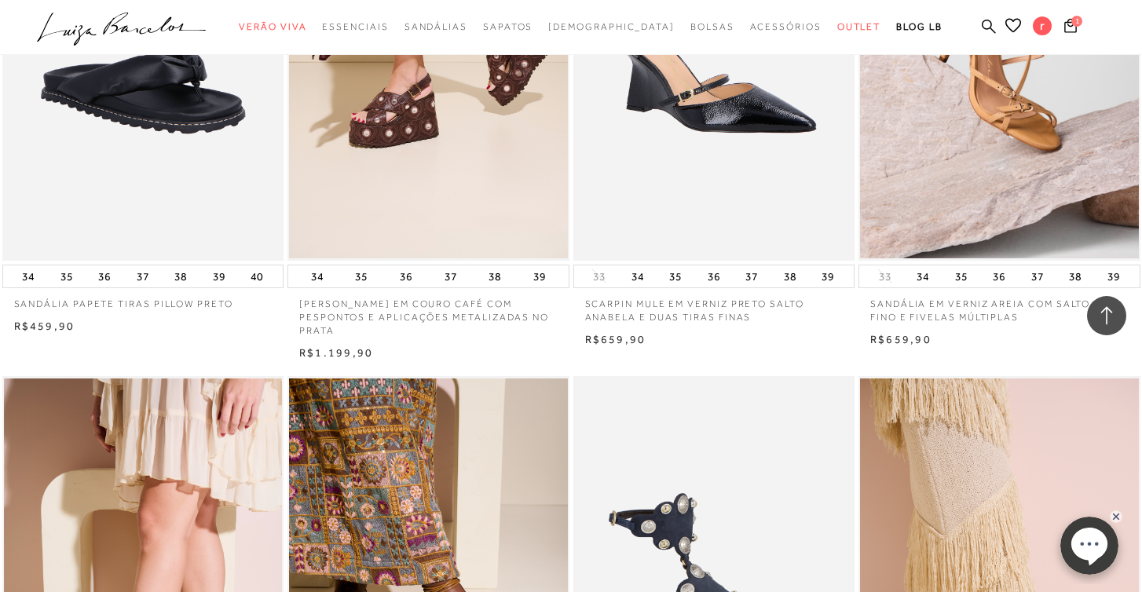
scroll to position [44397, 0]
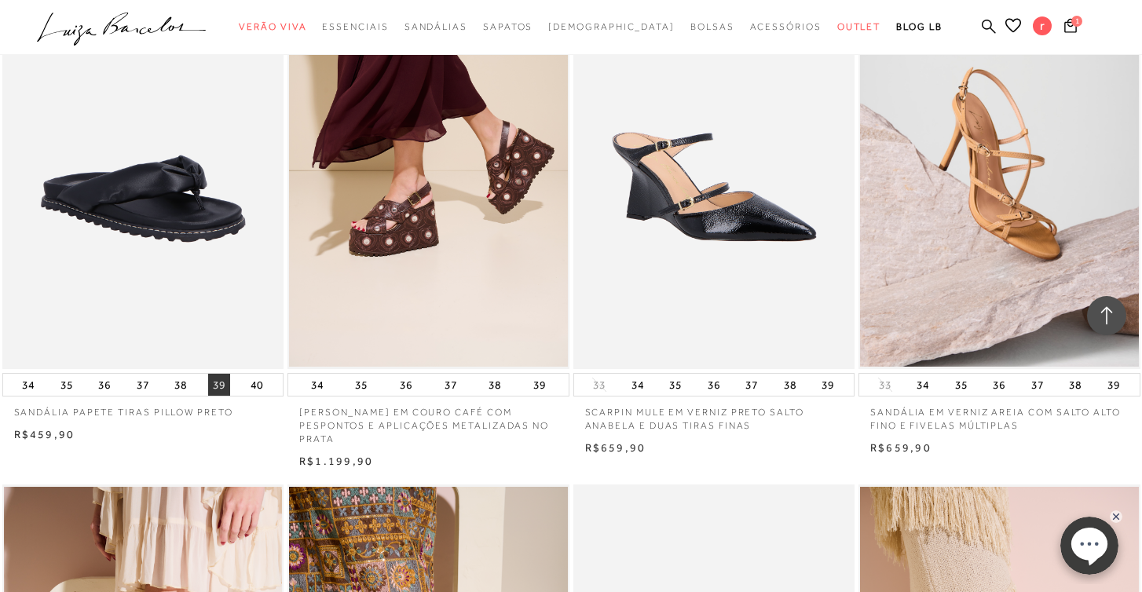
click at [225, 374] on button "39" at bounding box center [219, 385] width 22 height 22
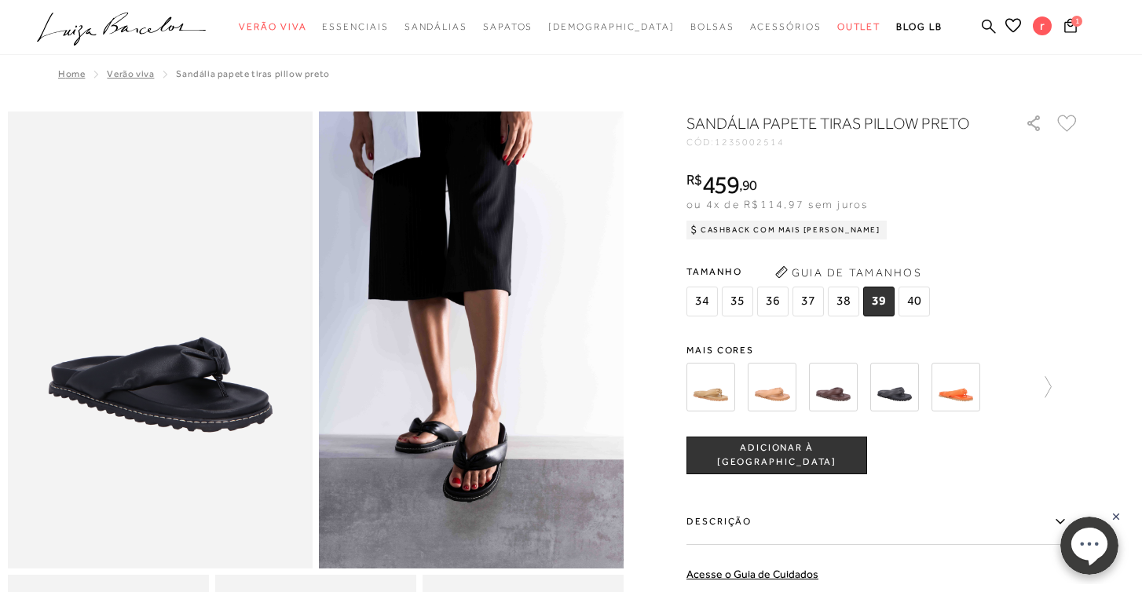
click at [1072, 121] on icon at bounding box center [1067, 123] width 20 height 17
click at [707, 396] on icon at bounding box center [697, 387] width 22 height 22
click at [751, 387] on img at bounding box center [738, 387] width 49 height 49
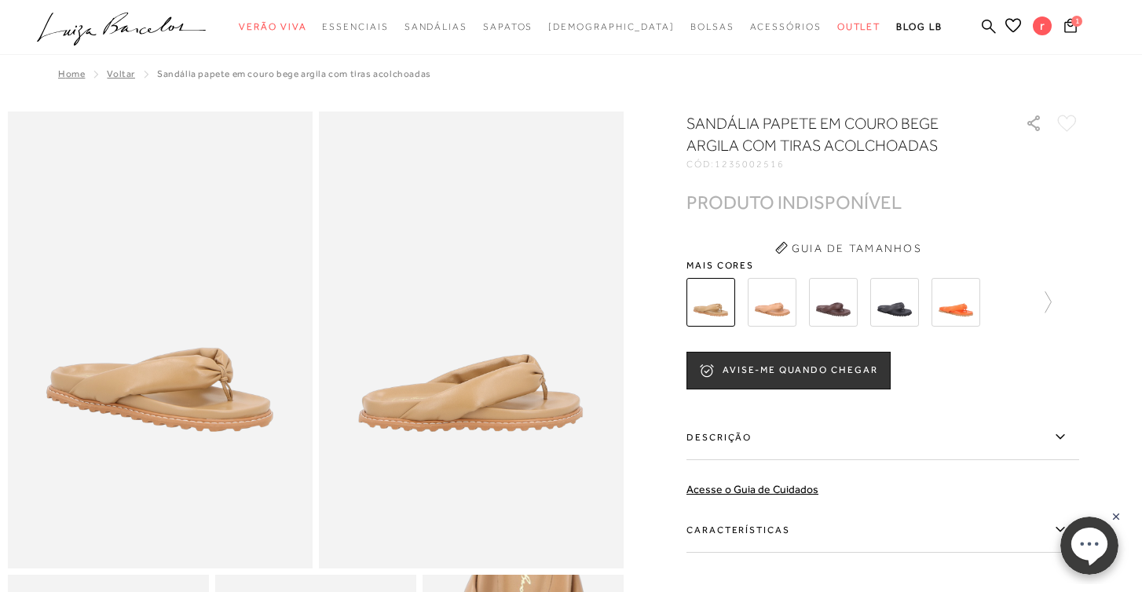
click at [775, 322] on img at bounding box center [771, 302] width 49 height 49
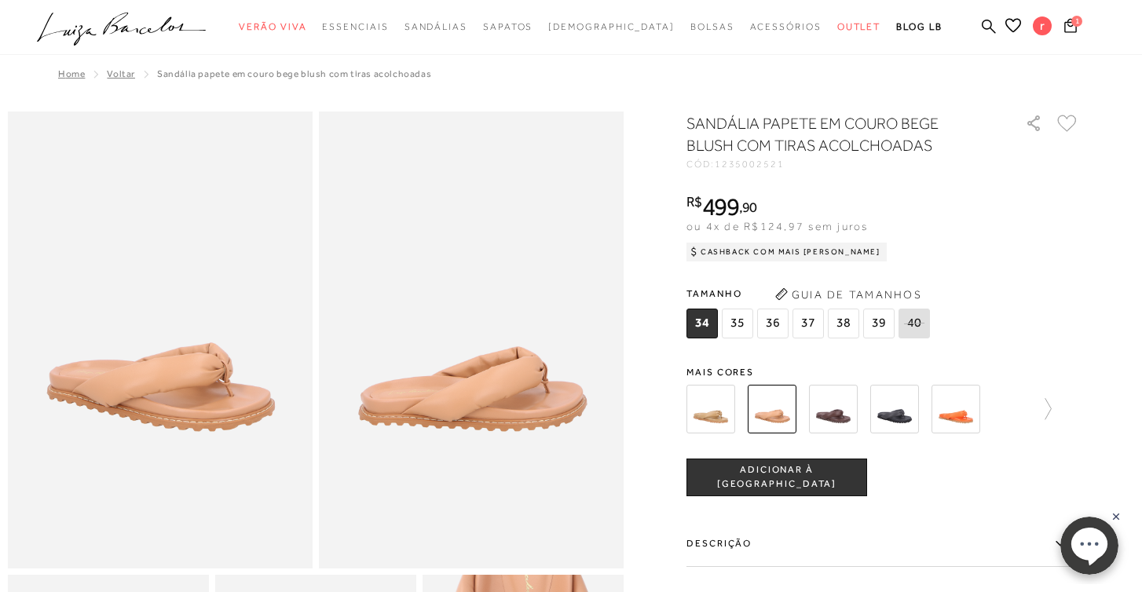
click at [1052, 412] on div at bounding box center [882, 409] width 393 height 58
click at [1047, 404] on icon at bounding box center [1040, 409] width 22 height 22
click at [908, 425] on div at bounding box center [891, 409] width 365 height 58
click at [692, 405] on icon at bounding box center [697, 409] width 22 height 22
click at [923, 415] on img at bounding box center [921, 409] width 49 height 49
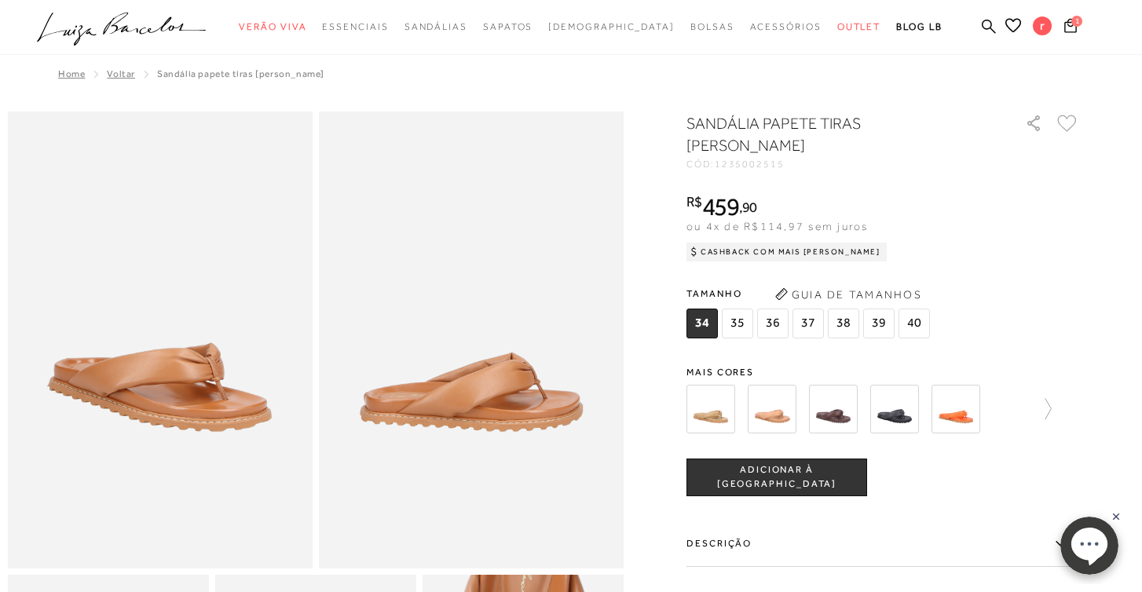
click at [882, 321] on span "39" at bounding box center [878, 324] width 31 height 30
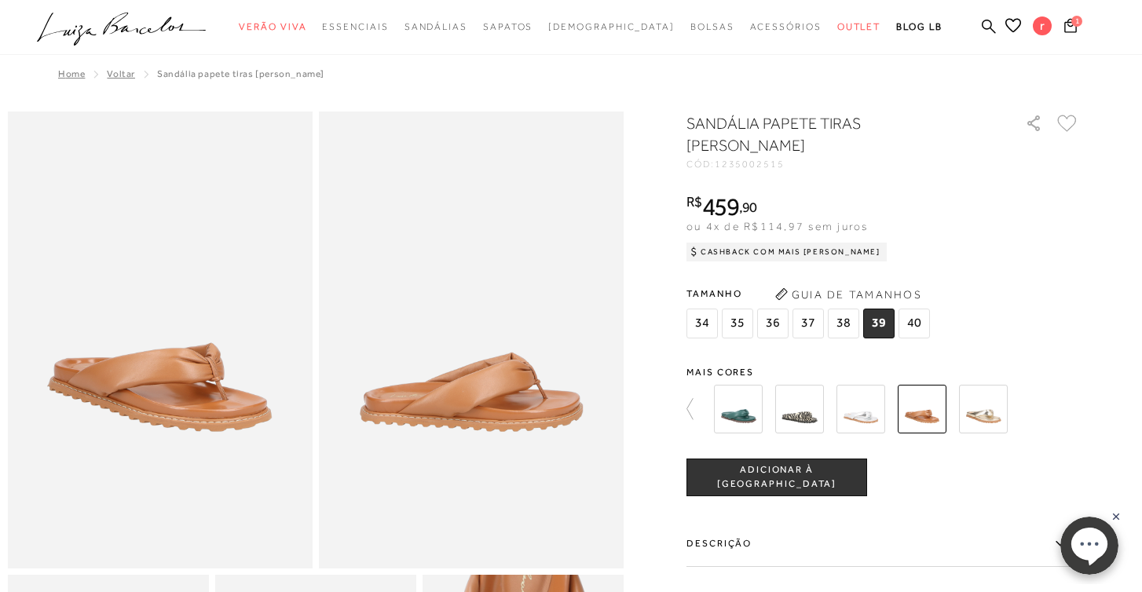
click at [1065, 126] on icon at bounding box center [1067, 123] width 20 height 17
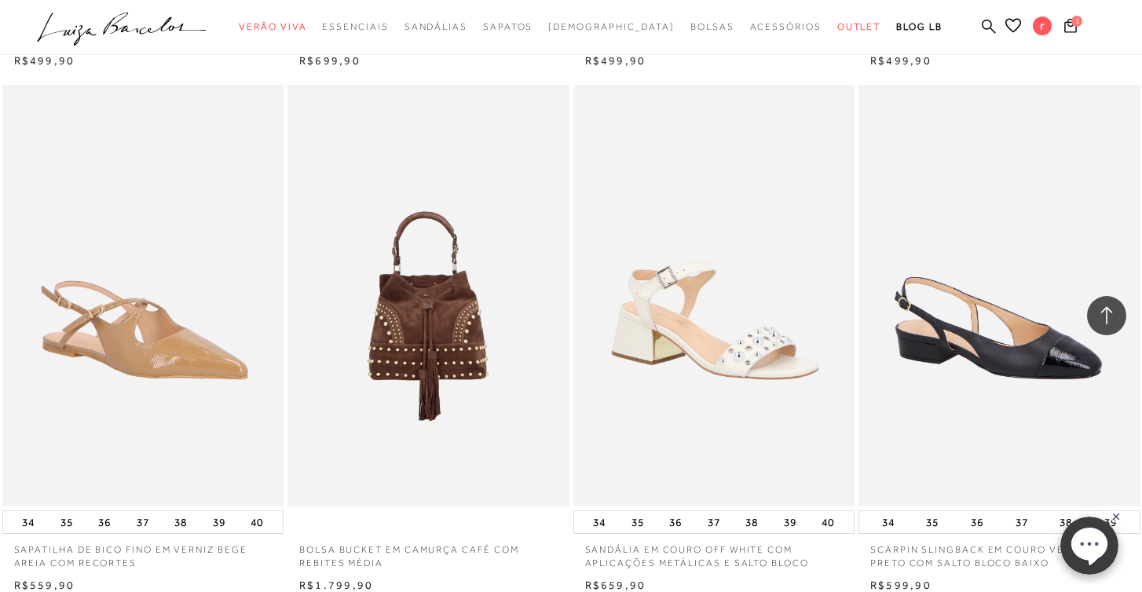
scroll to position [46929, 0]
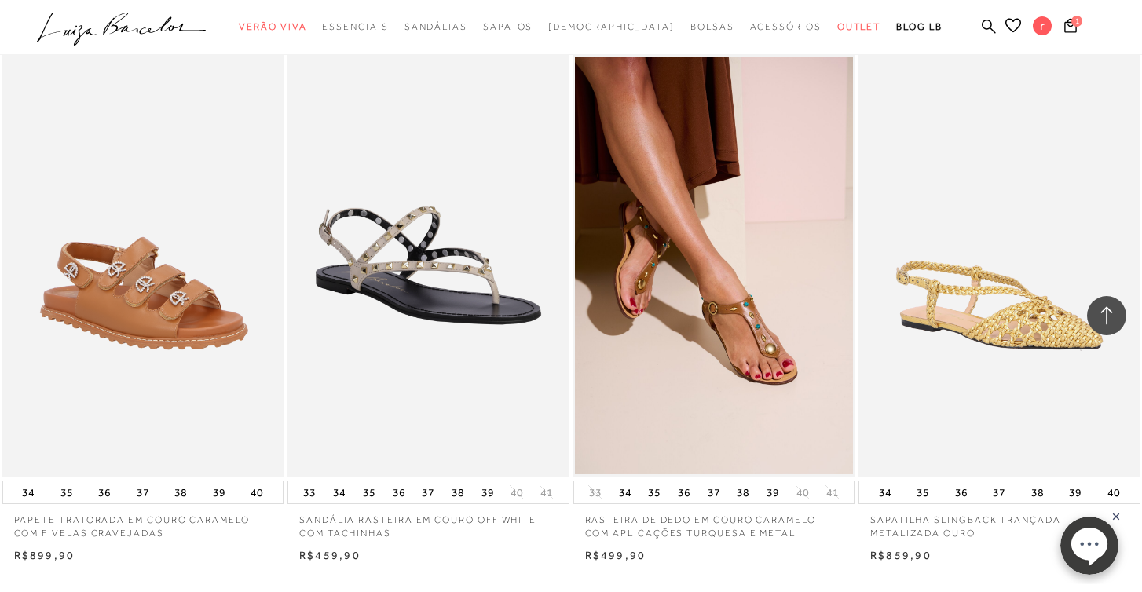
scroll to position [50090, 0]
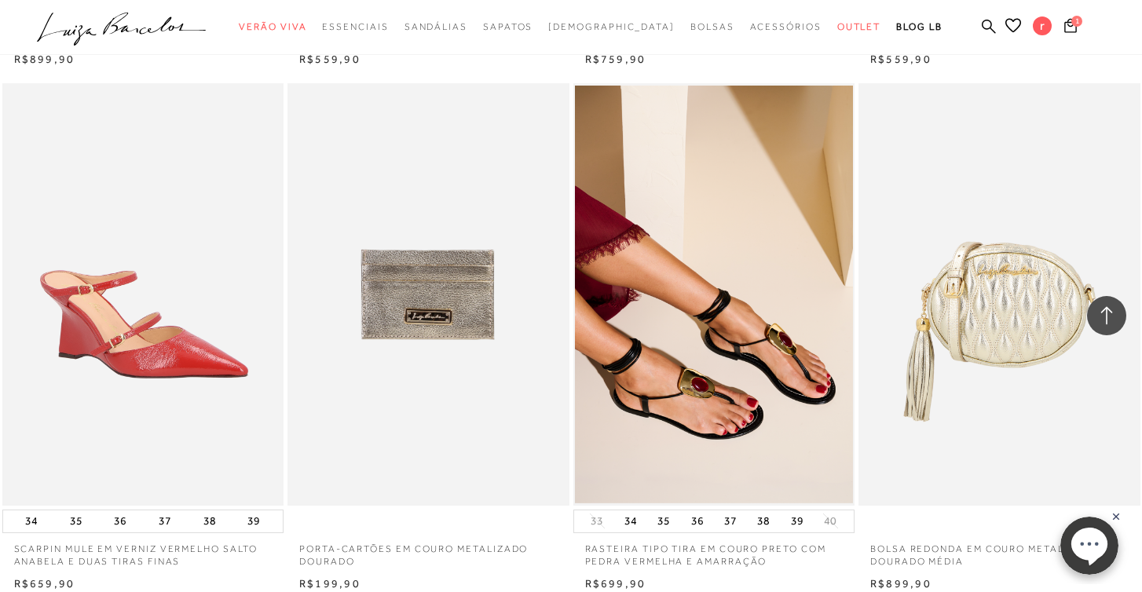
scroll to position [53208, 0]
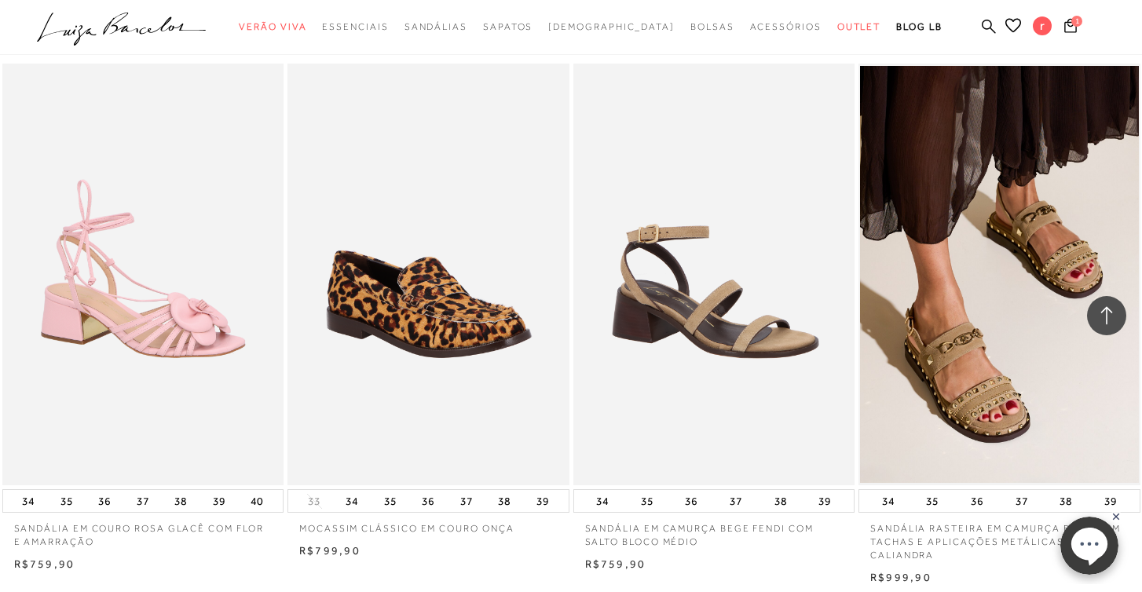
scroll to position [56458, 0]
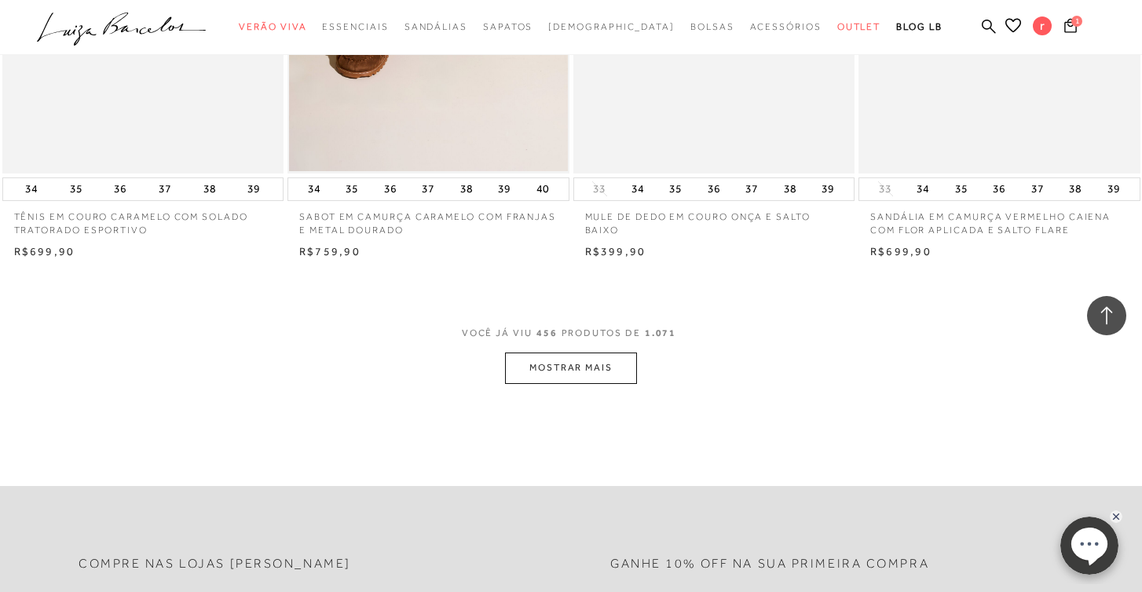
scroll to position [59751, 0]
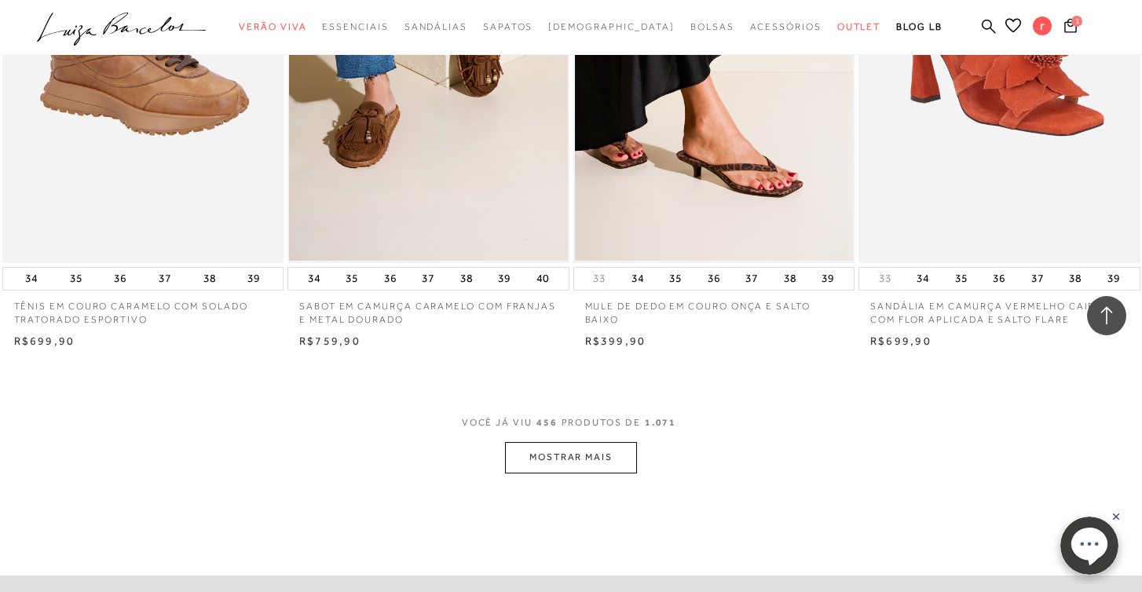
click at [590, 442] on button "MOSTRAR MAIS" at bounding box center [571, 457] width 132 height 31
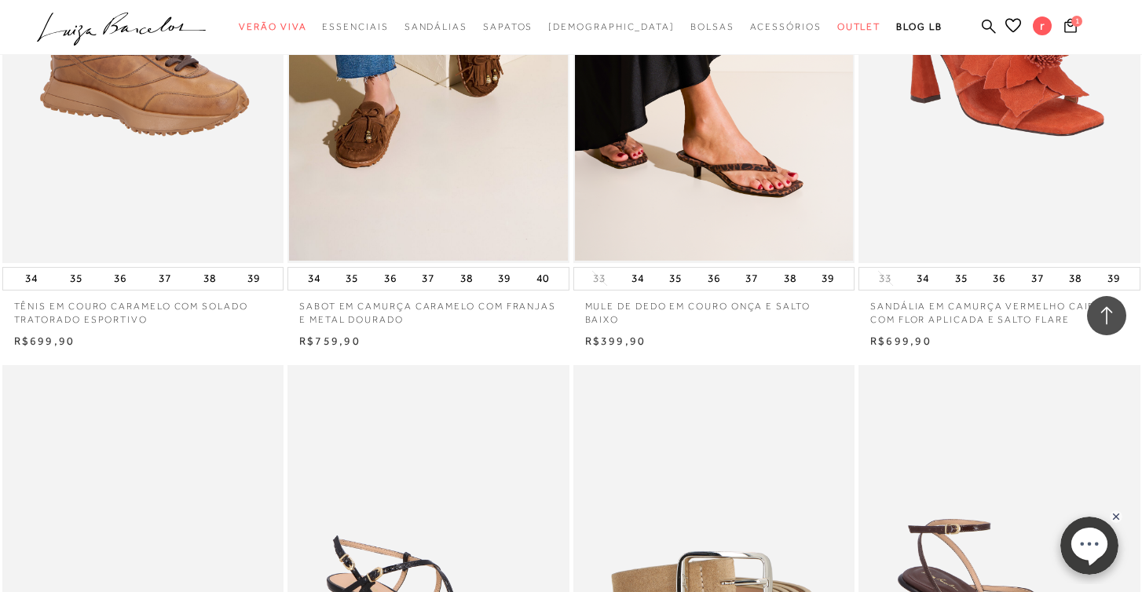
scroll to position [59790, 0]
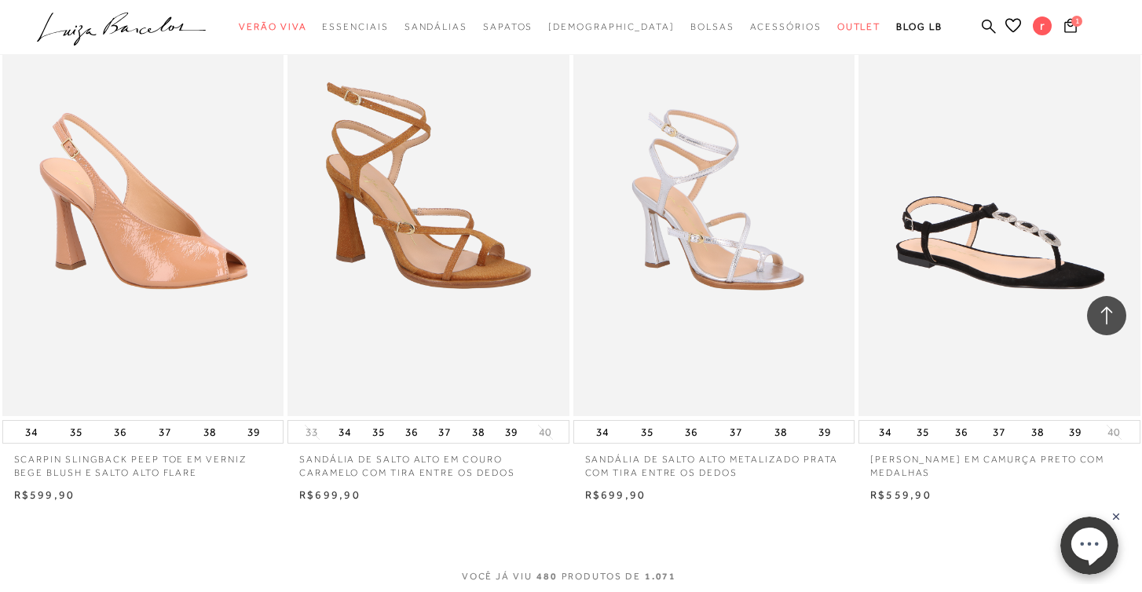
scroll to position [62949, 0]
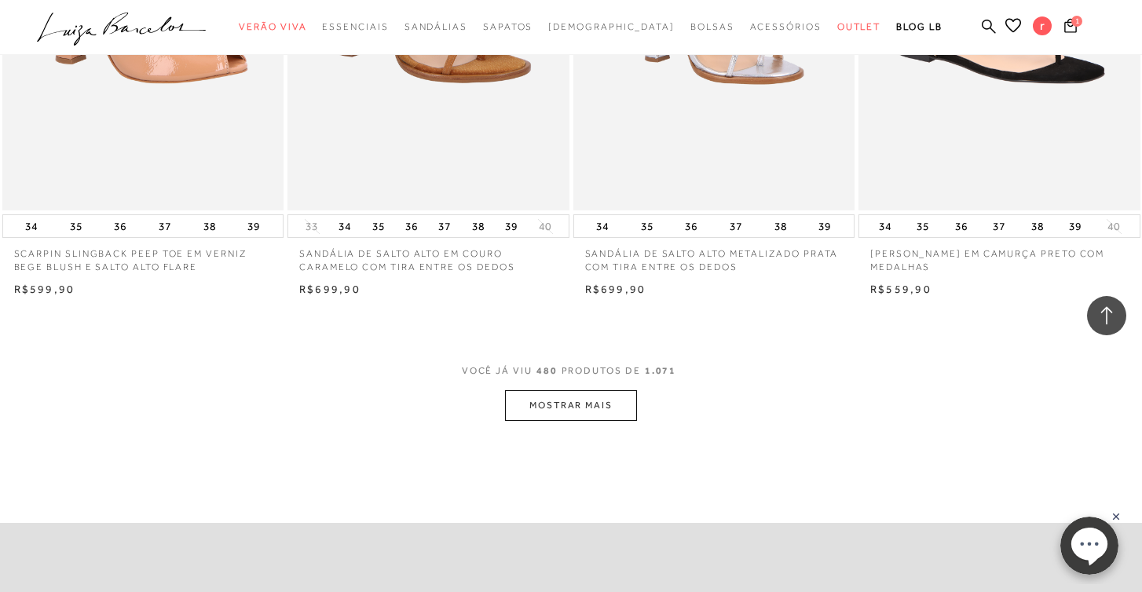
click at [593, 390] on button "MOSTRAR MAIS" at bounding box center [571, 405] width 132 height 31
